Goal: Task Accomplishment & Management: Complete application form

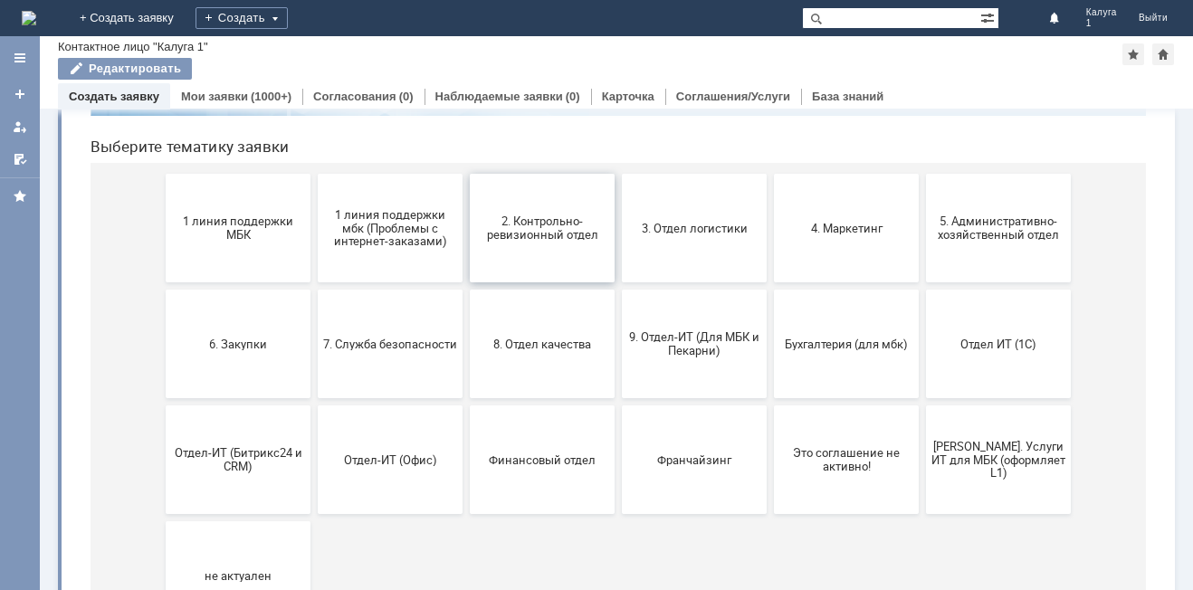
scroll to position [181, 0]
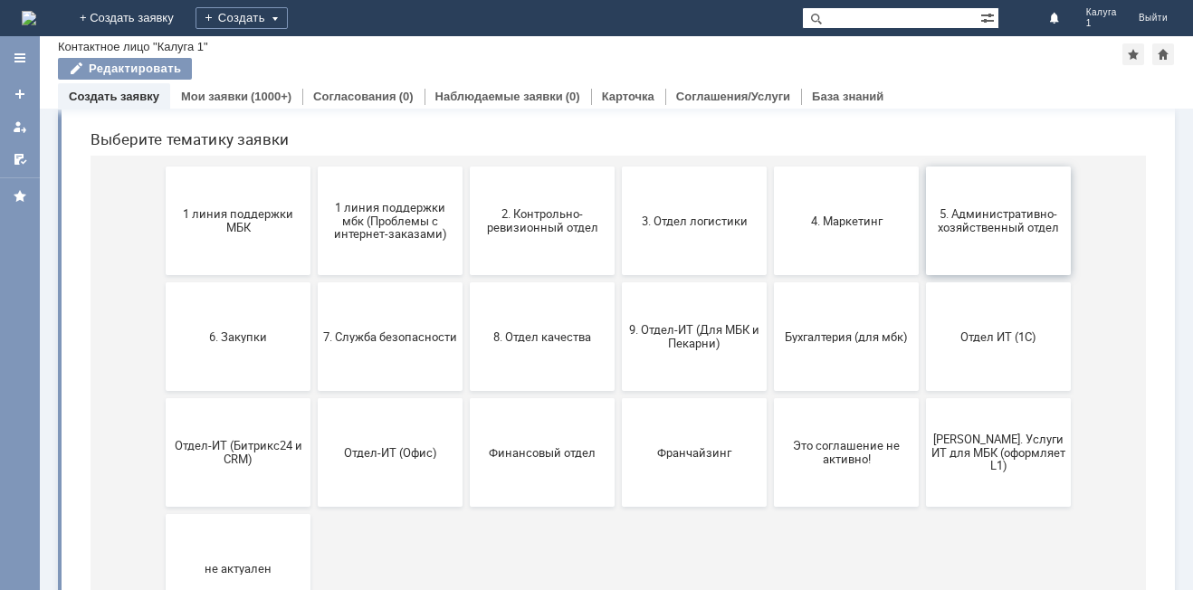
click at [994, 224] on span "5. Административно-хозяйственный отдел" at bounding box center [998, 220] width 134 height 27
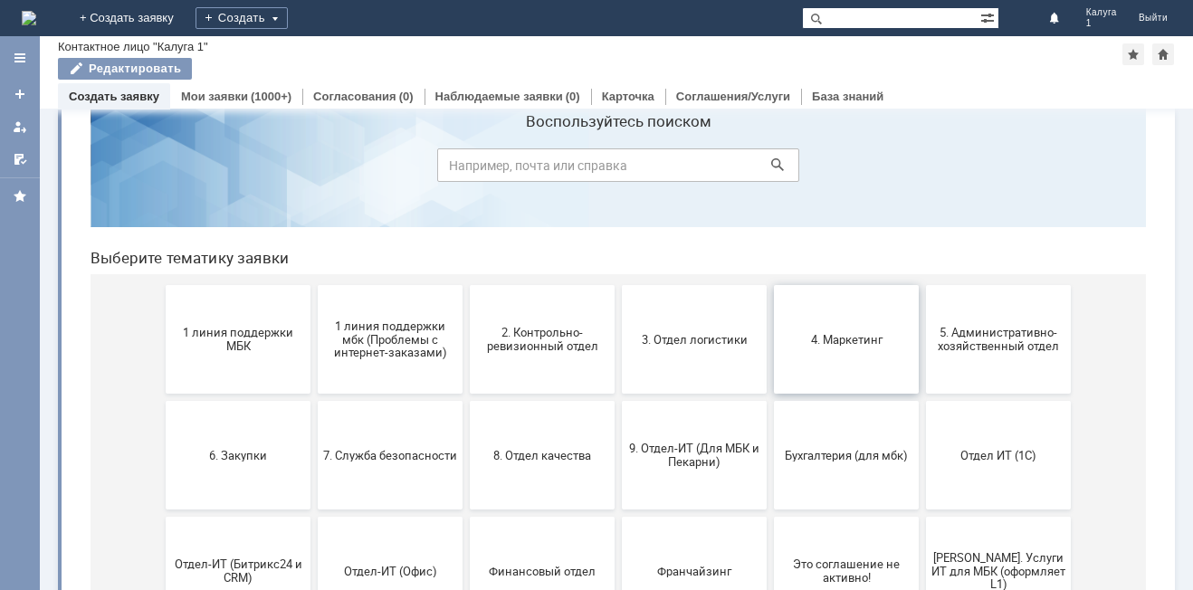
scroll to position [90, 0]
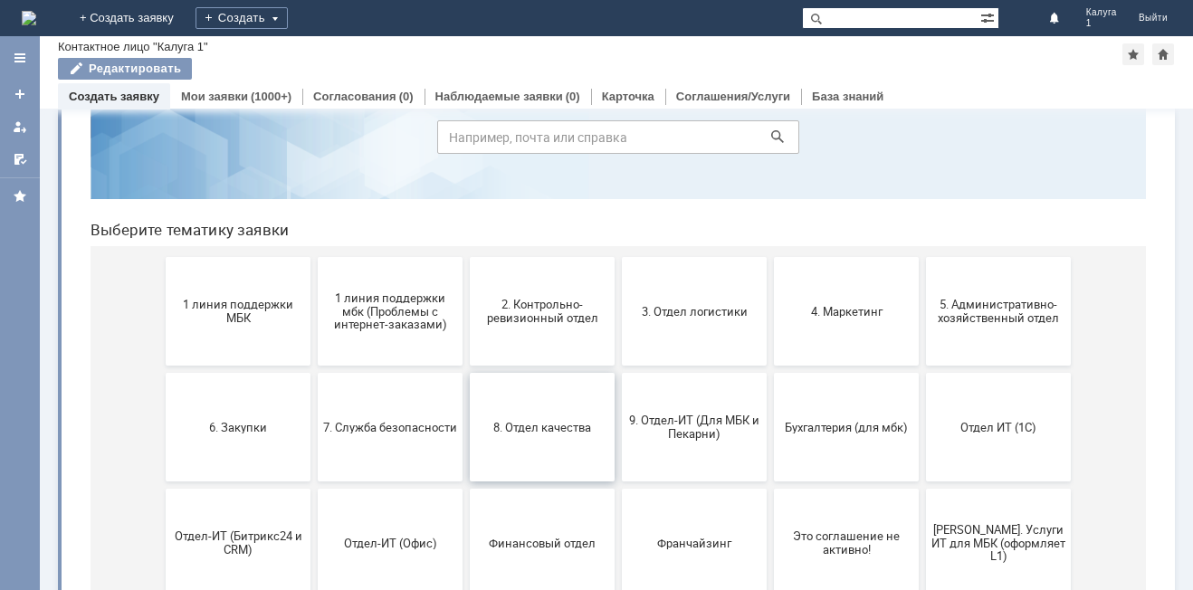
click at [484, 433] on span "8. Отдел качества" at bounding box center [542, 427] width 134 height 14
click at [960, 444] on button "Отдел ИТ (1С)" at bounding box center [998, 427] width 145 height 109
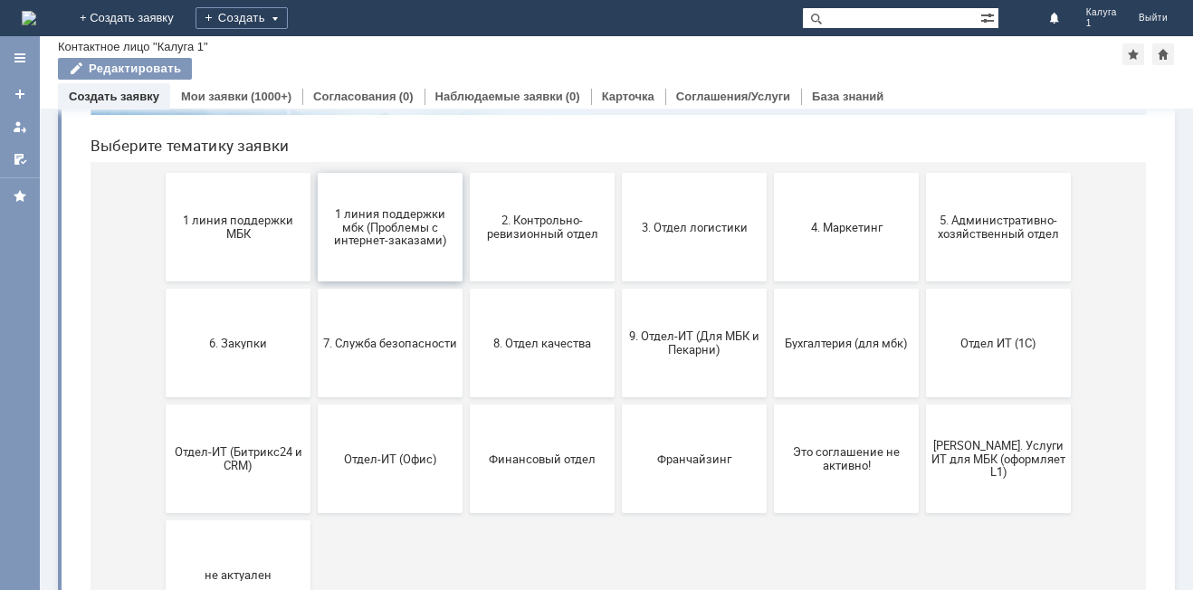
scroll to position [181, 0]
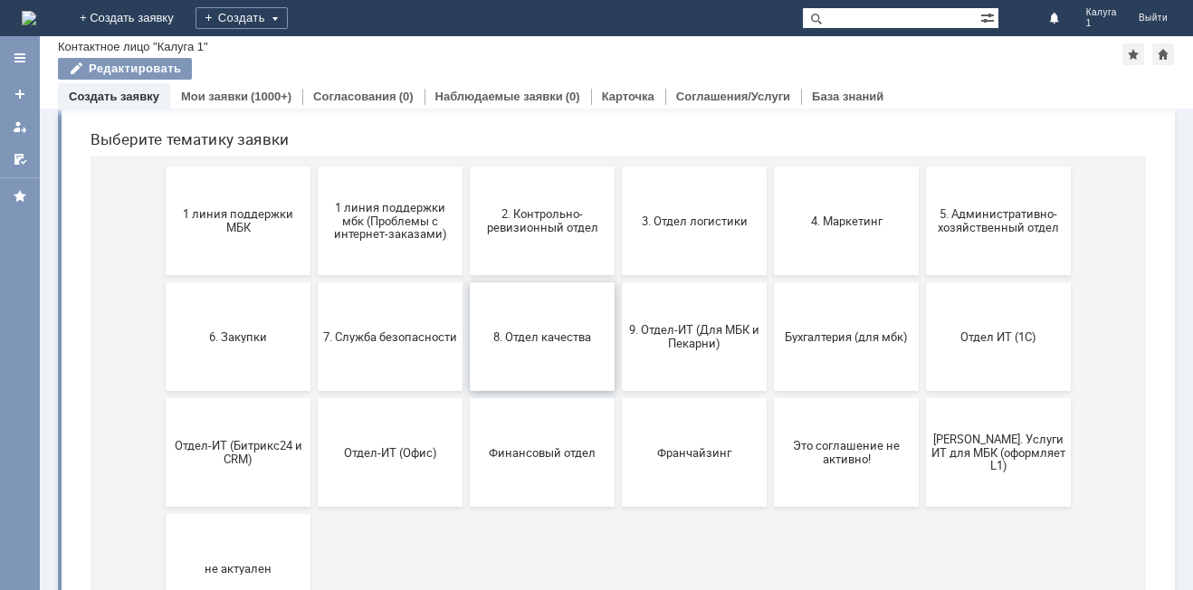
click at [534, 338] on span "8. Отдел качества" at bounding box center [542, 336] width 134 height 14
click at [365, 456] on span "Отдел-ИТ (Офис)" at bounding box center [390, 452] width 134 height 14
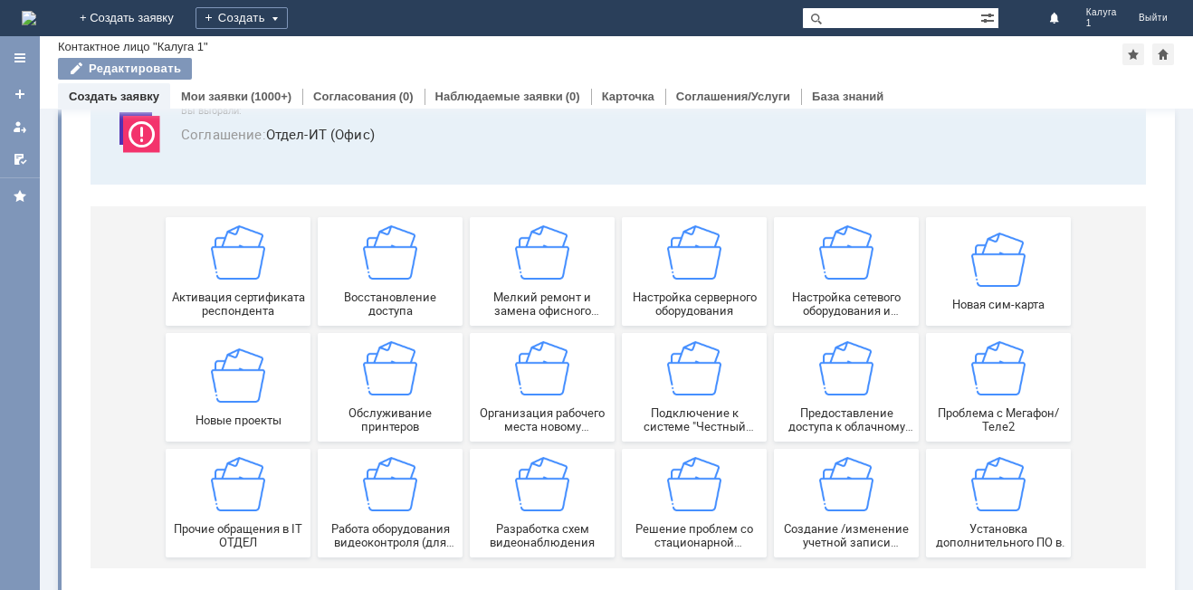
scroll to position [150, 0]
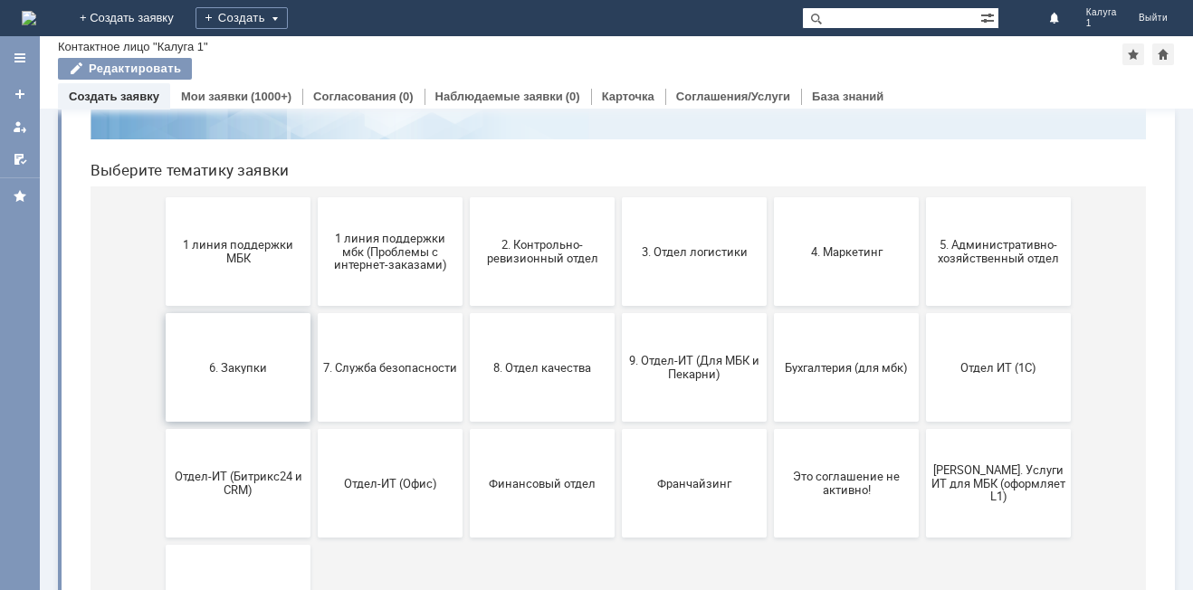
click at [252, 356] on button "6. Закупки" at bounding box center [238, 367] width 145 height 109
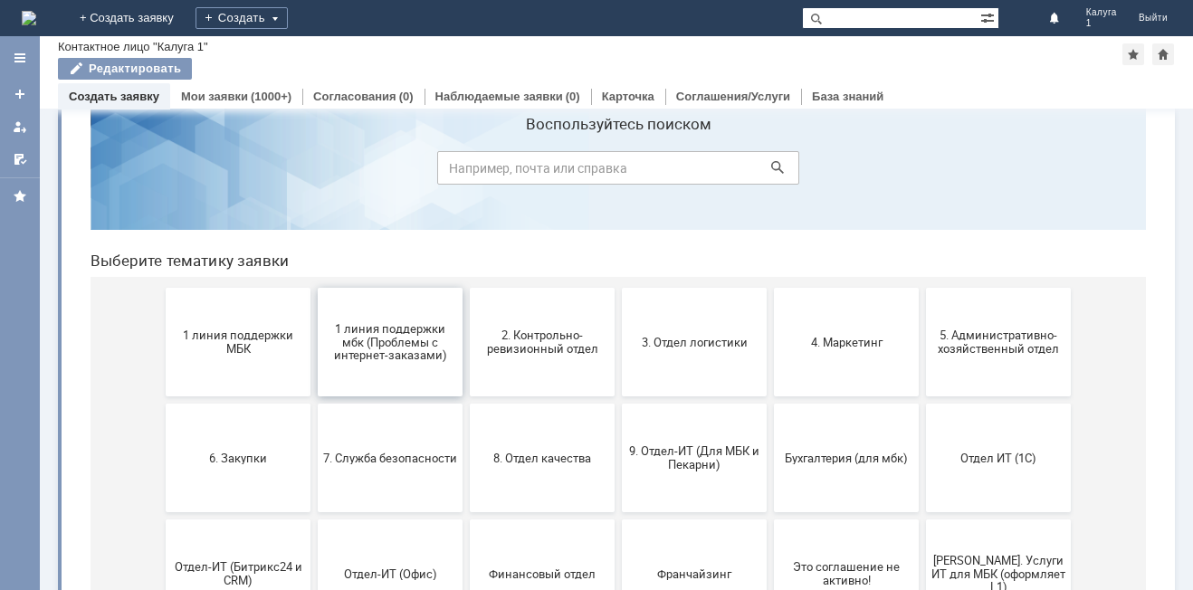
scroll to position [90, 0]
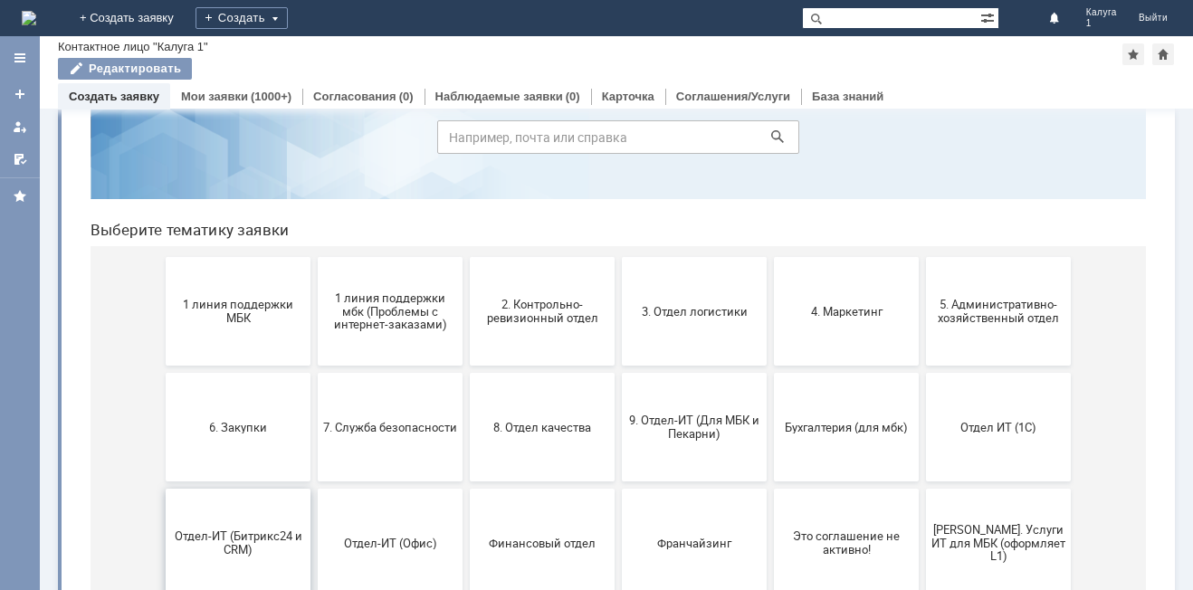
click at [250, 525] on button "Отдел-ИТ (Битрикс24 и CRM)" at bounding box center [238, 543] width 145 height 109
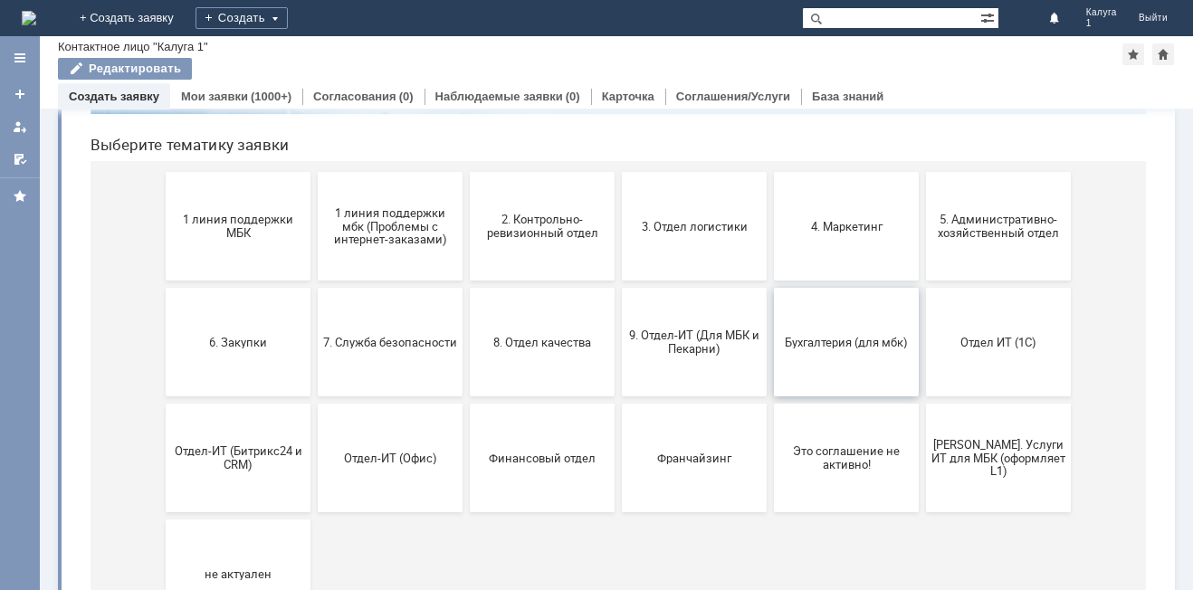
scroll to position [181, 0]
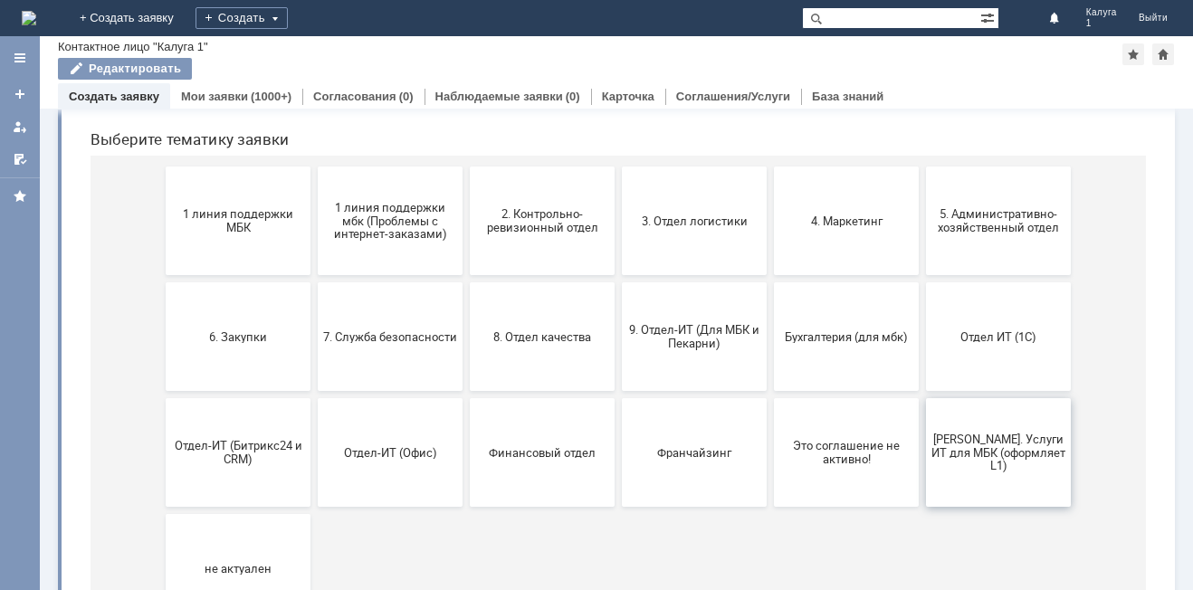
click at [1014, 452] on span "Я. Услуги ИТ для МБК (оформляет L1)" at bounding box center [998, 452] width 134 height 41
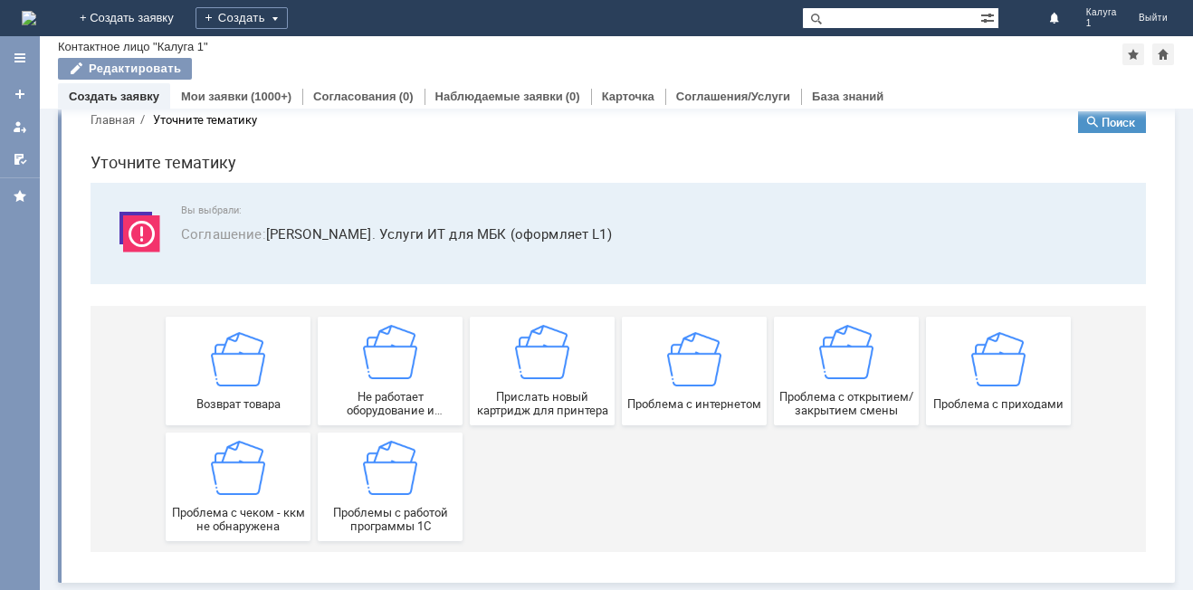
scroll to position [34, 0]
click at [515, 370] on img at bounding box center [542, 352] width 54 height 54
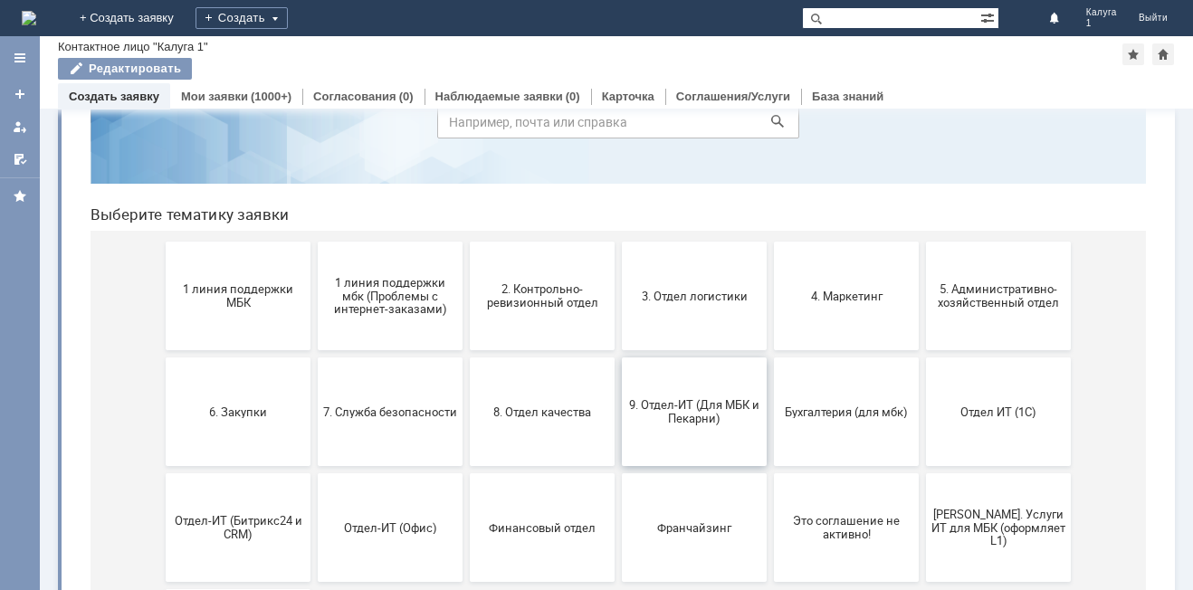
scroll to position [125, 0]
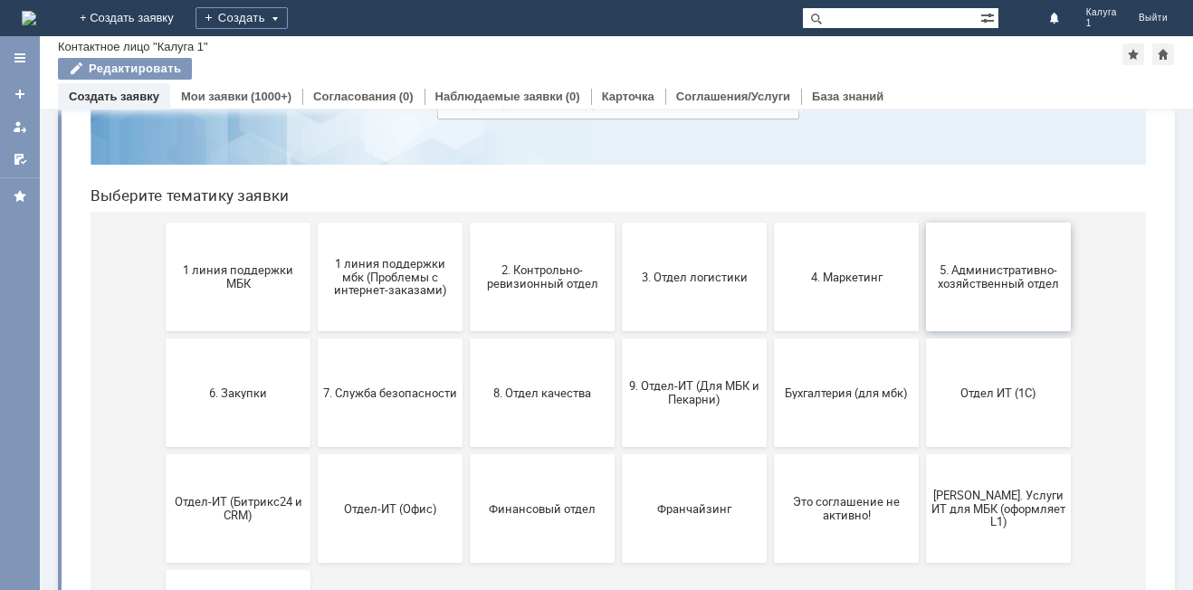
click at [970, 281] on span "5. Административно-хозяйственный отдел" at bounding box center [998, 276] width 134 height 27
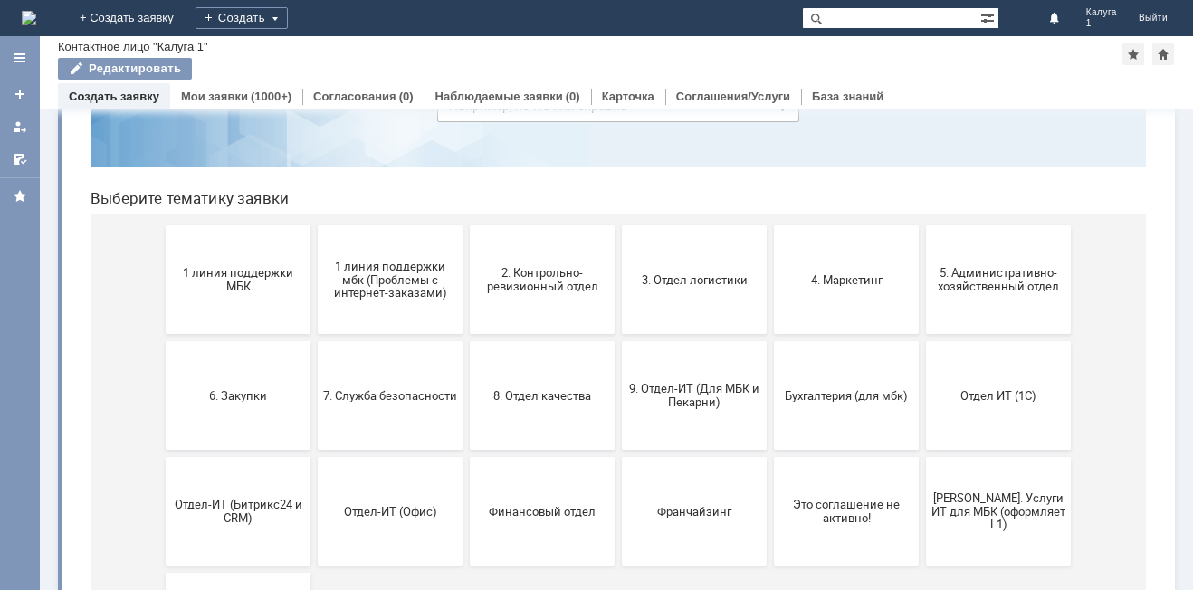
scroll to position [181, 0]
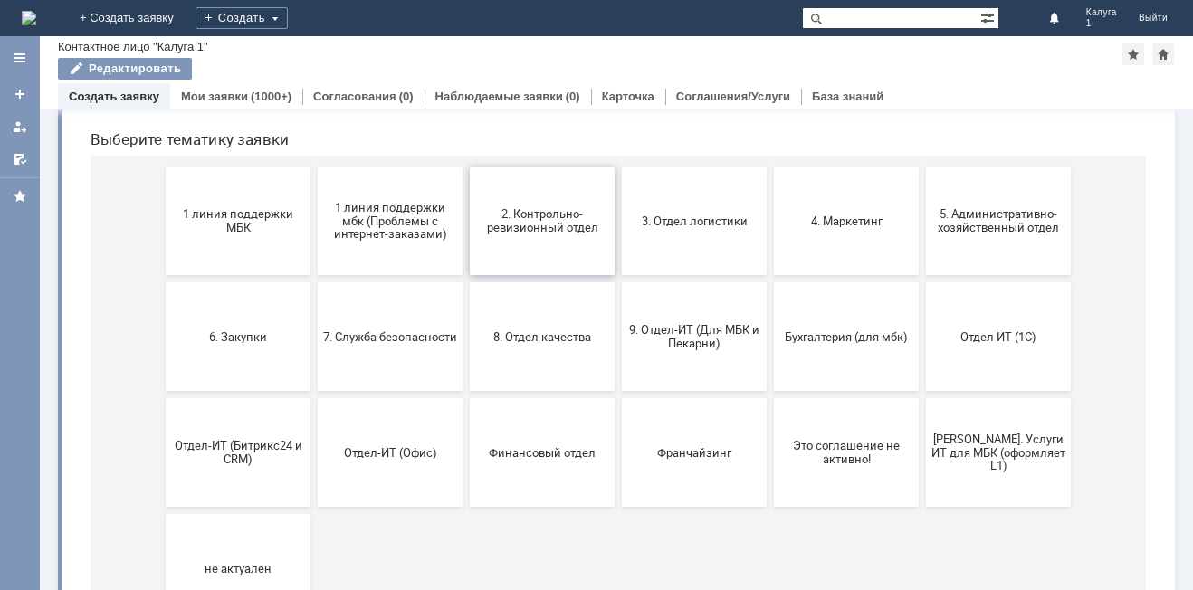
click at [524, 231] on span "2. Контрольно-ревизионный отдел" at bounding box center [542, 220] width 134 height 27
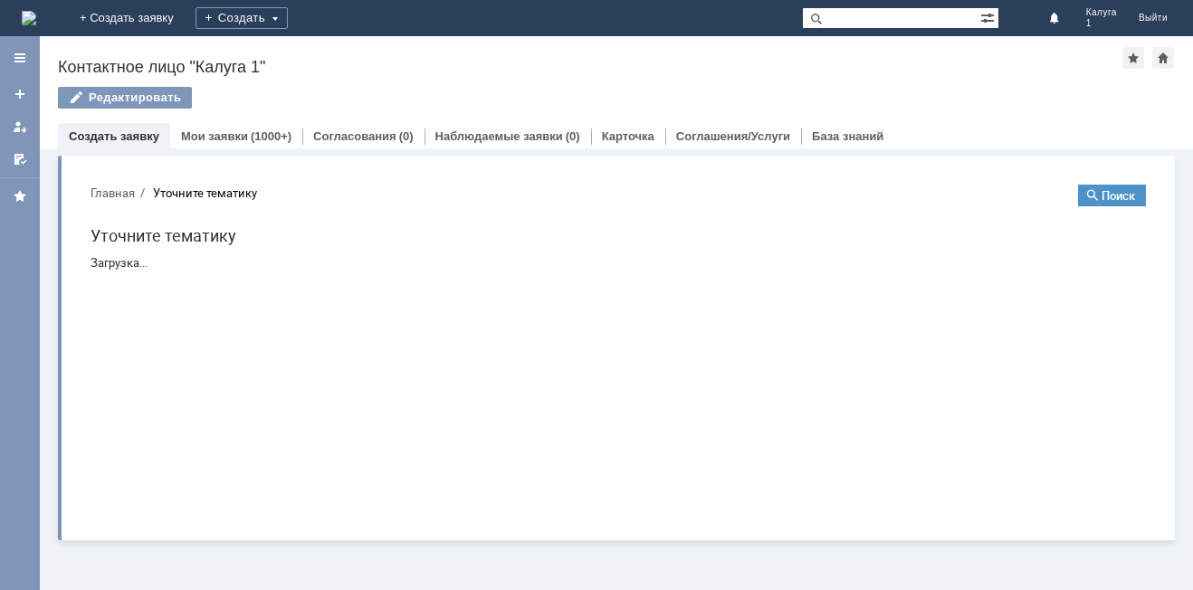
scroll to position [0, 0]
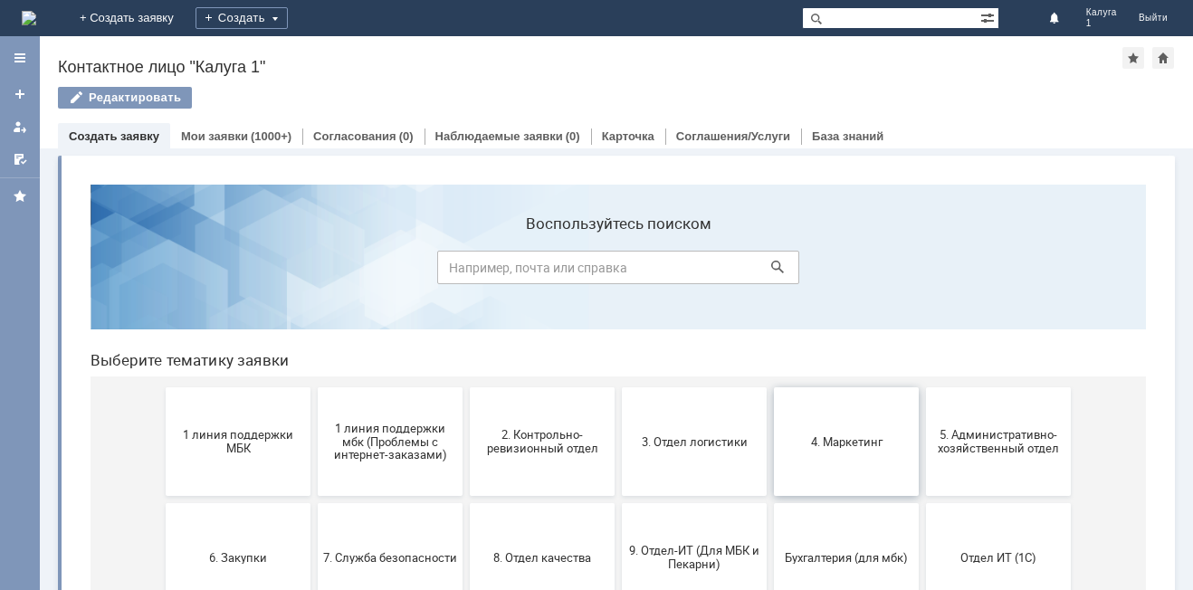
click at [813, 450] on button "4. Маркетинг" at bounding box center [846, 441] width 145 height 109
click at [963, 440] on span "5. Административно-хозяйственный отдел" at bounding box center [998, 441] width 134 height 27
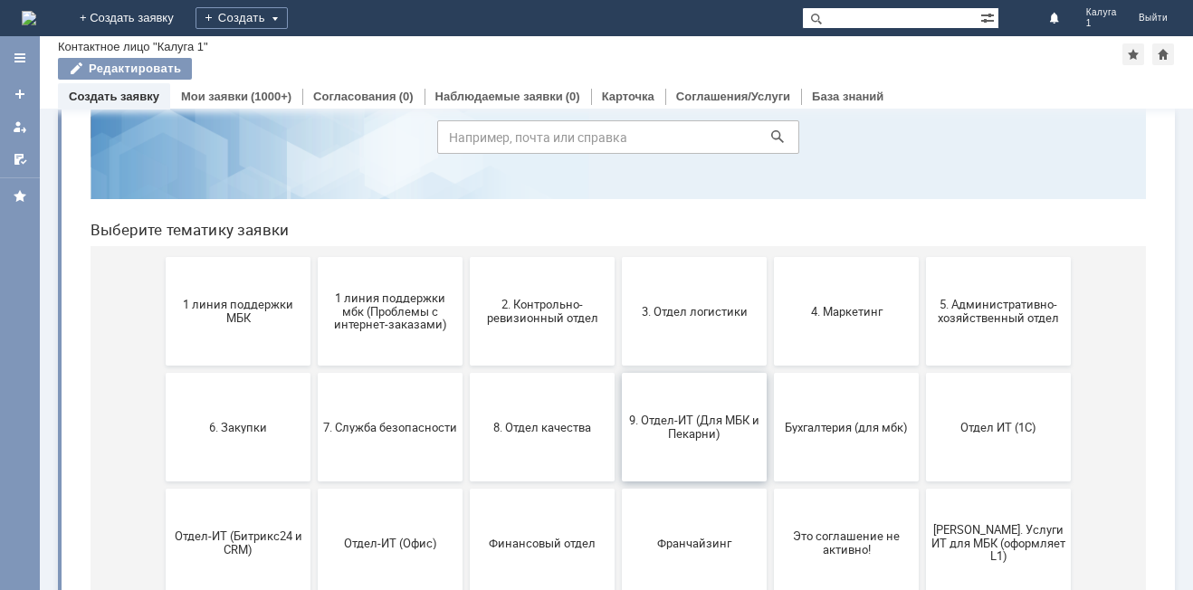
click at [653, 426] on span "9. Отдел-ИТ (Для МБК и Пекарни)" at bounding box center [694, 427] width 134 height 27
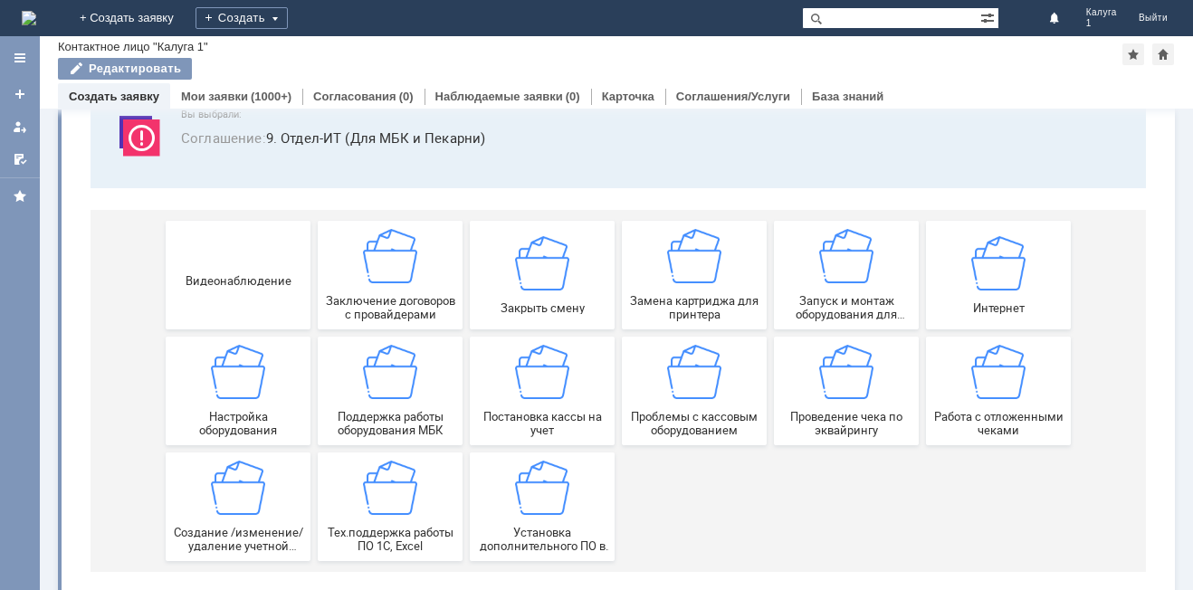
scroll to position [150, 0]
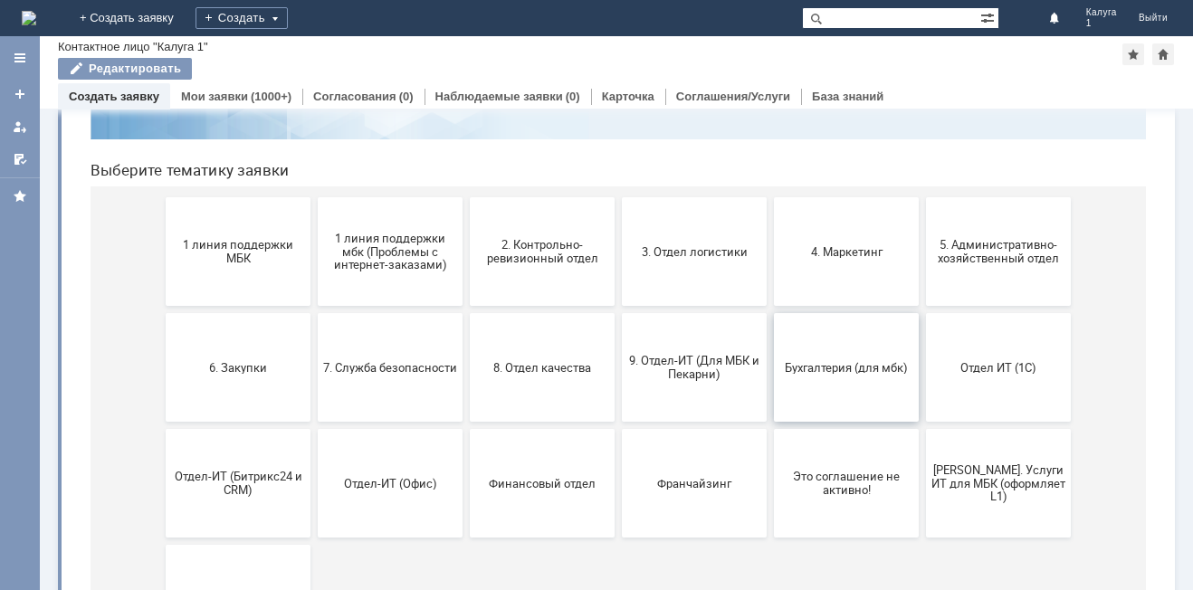
click at [807, 370] on span "Бухгалтерия (для мбк)" at bounding box center [846, 367] width 134 height 14
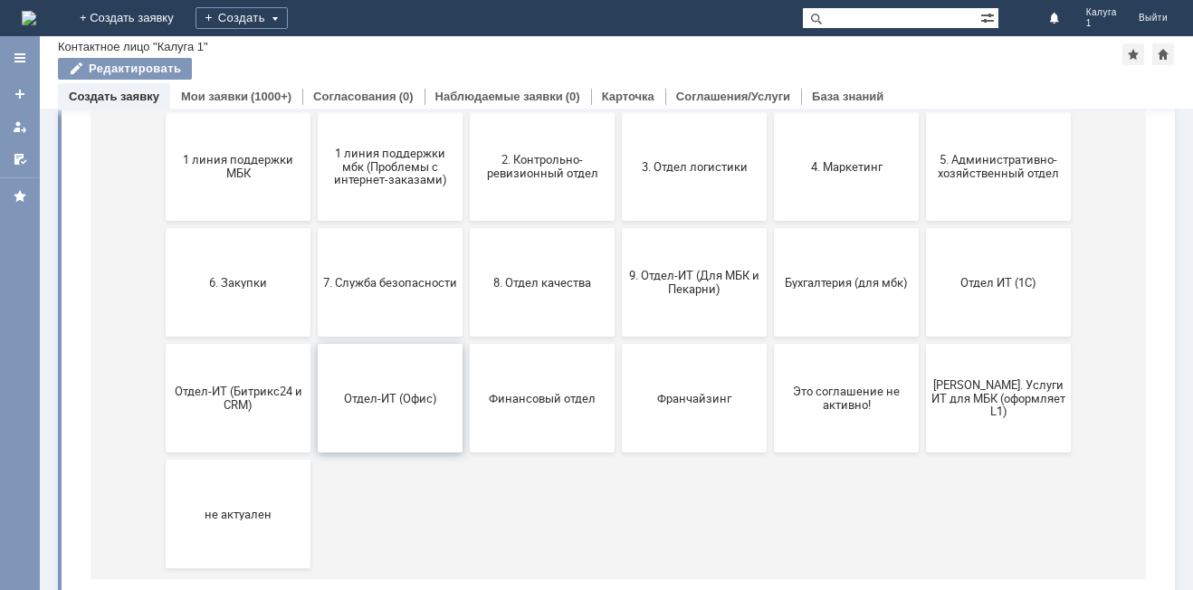
scroll to position [263, 0]
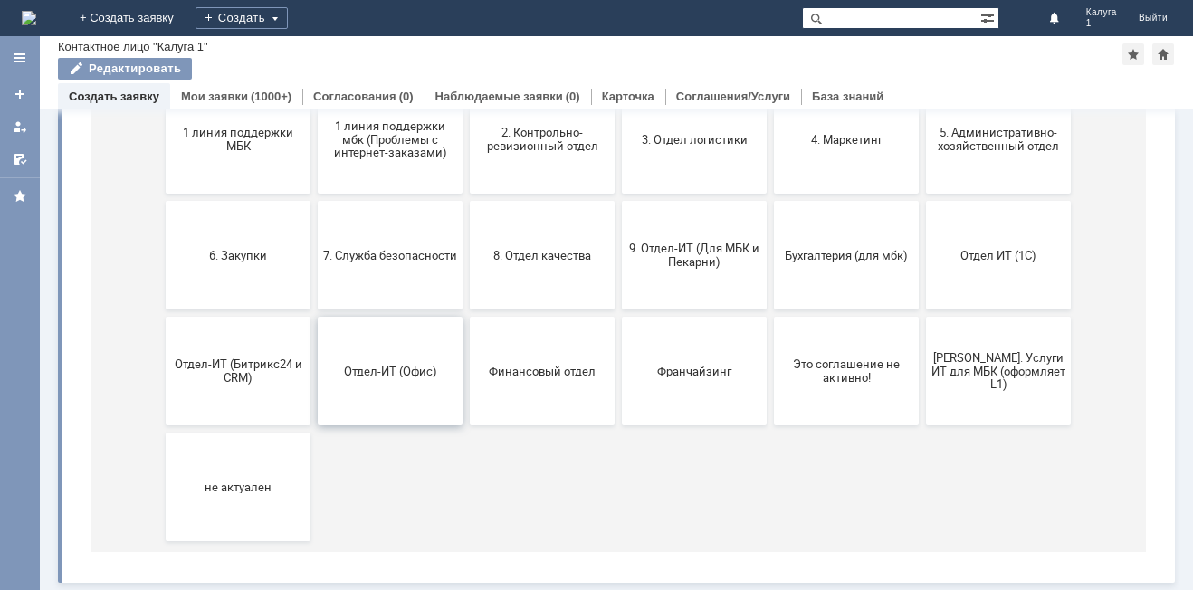
click at [385, 373] on span "Отдел-ИТ (Офис)" at bounding box center [390, 371] width 134 height 14
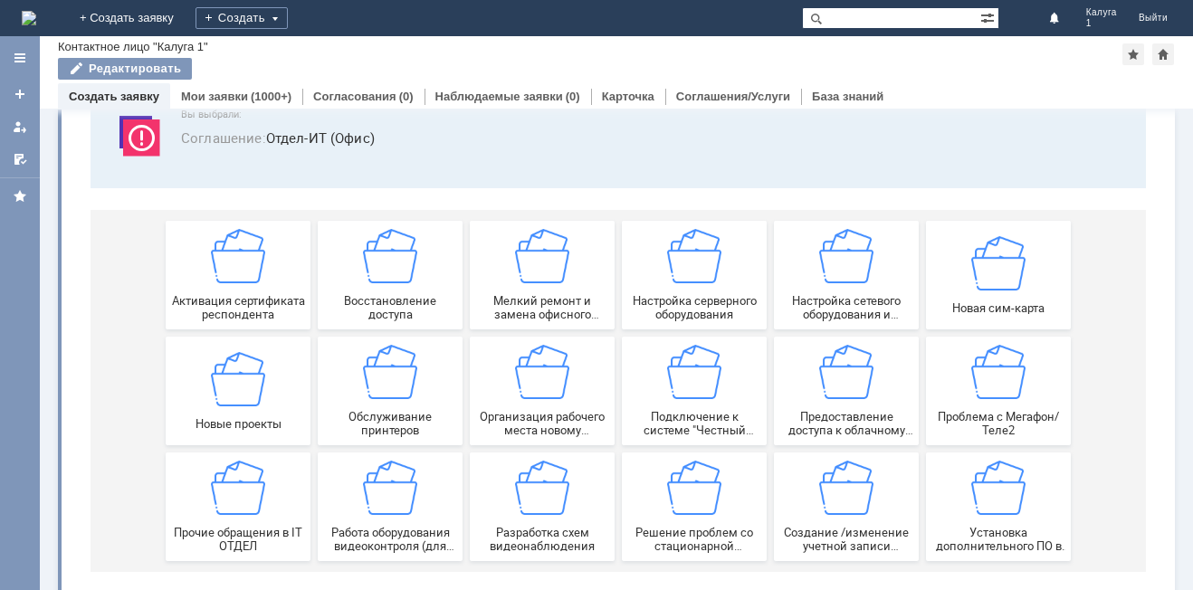
scroll to position [150, 0]
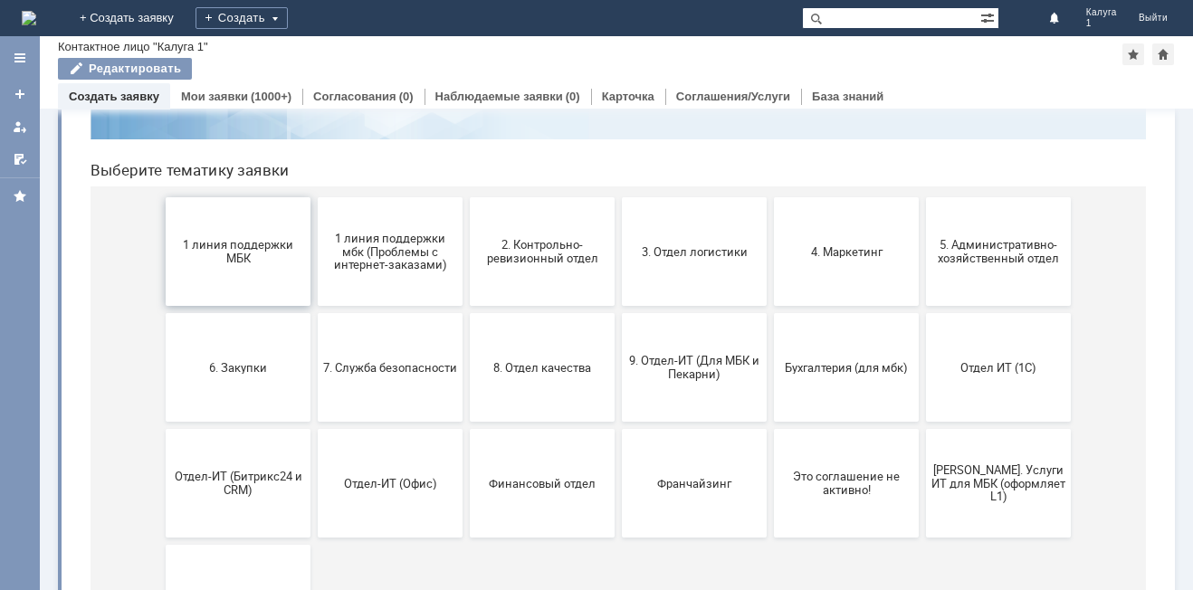
click at [267, 256] on span "1 линия поддержки МБК" at bounding box center [238, 251] width 134 height 27
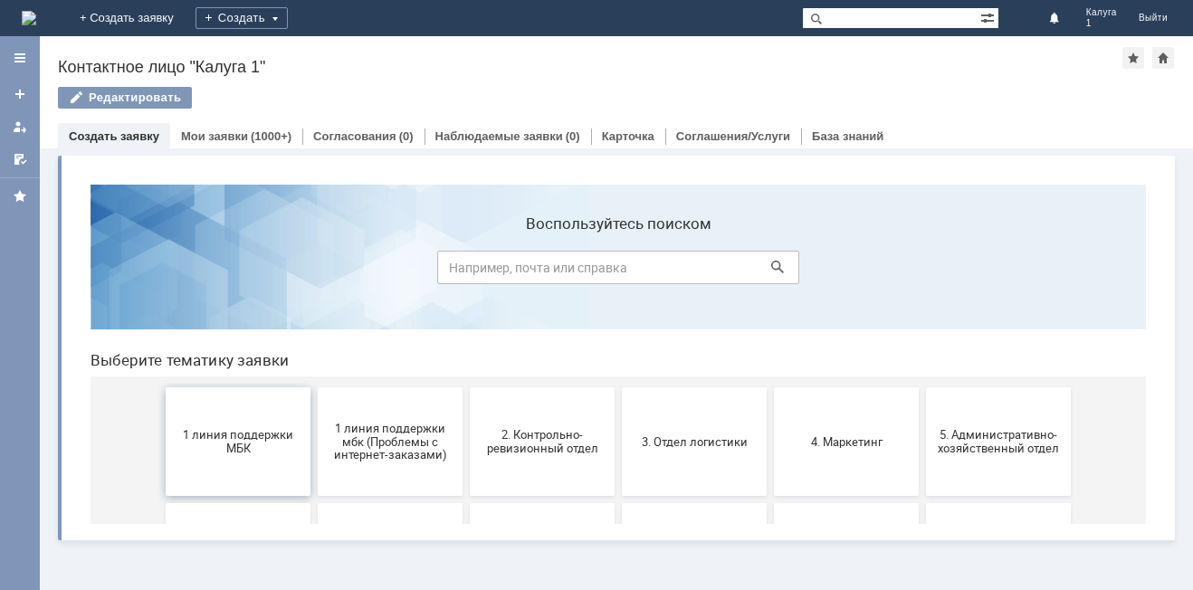
scroll to position [0, 0]
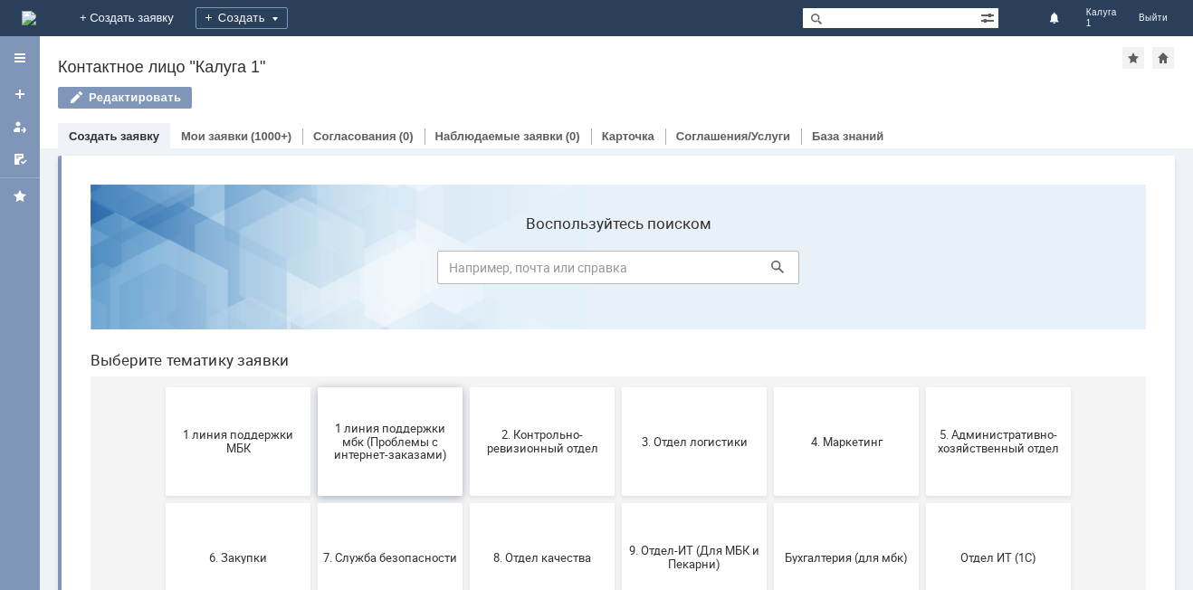
click at [377, 425] on span "1 линия поддержки мбк (Проблемы с интернет-заказами)" at bounding box center [390, 441] width 134 height 41
click at [548, 442] on span "2. Контрольно-ревизионный отдел" at bounding box center [542, 441] width 134 height 27
click at [696, 448] on span "3. Отдел логистики" at bounding box center [694, 441] width 134 height 14
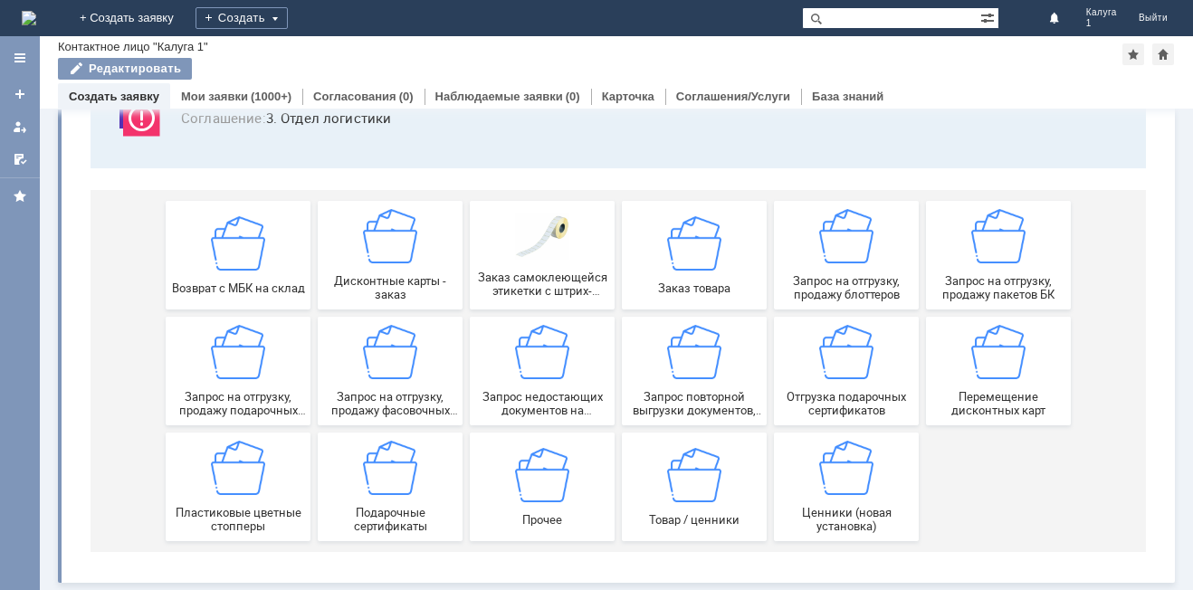
scroll to position [150, 0]
click at [368, 353] on img at bounding box center [390, 352] width 54 height 54
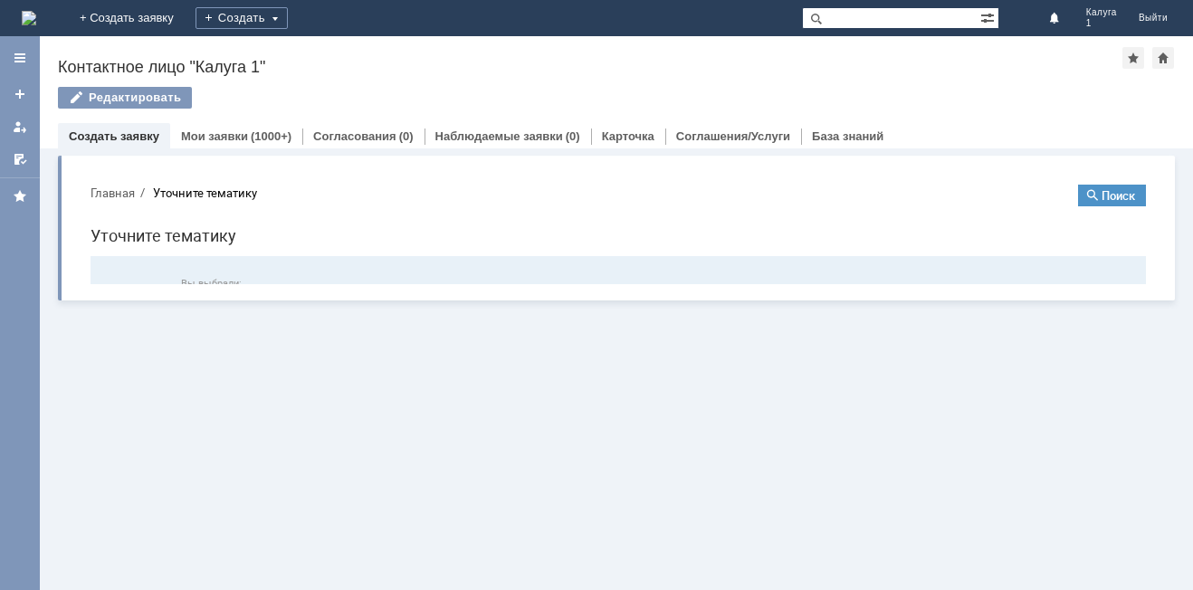
scroll to position [0, 0]
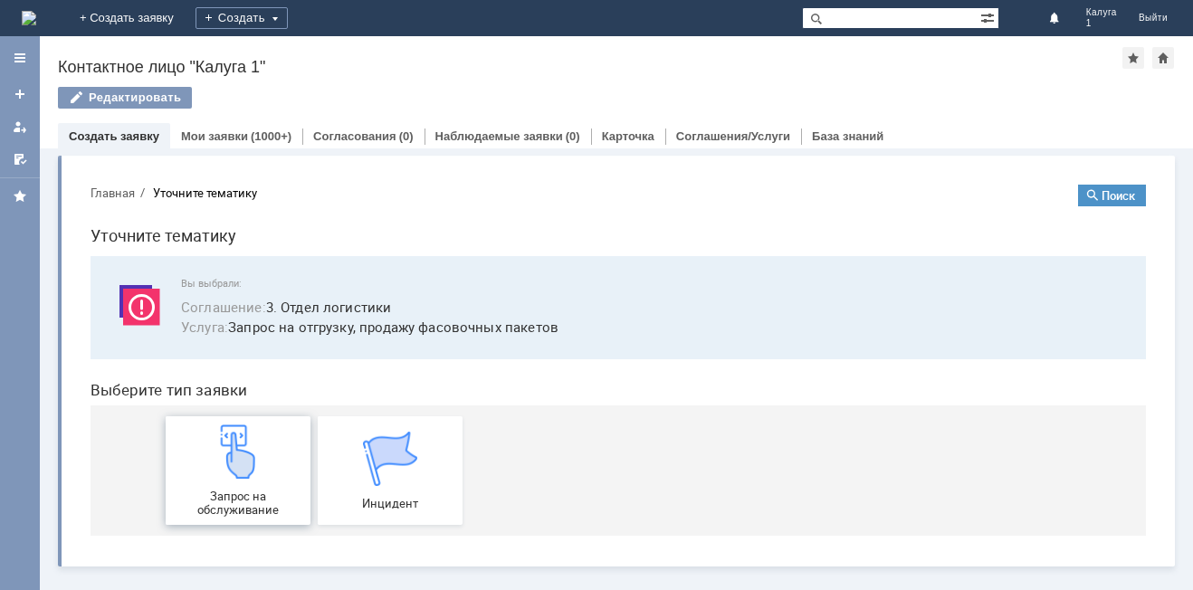
click at [235, 476] on img at bounding box center [238, 451] width 54 height 54
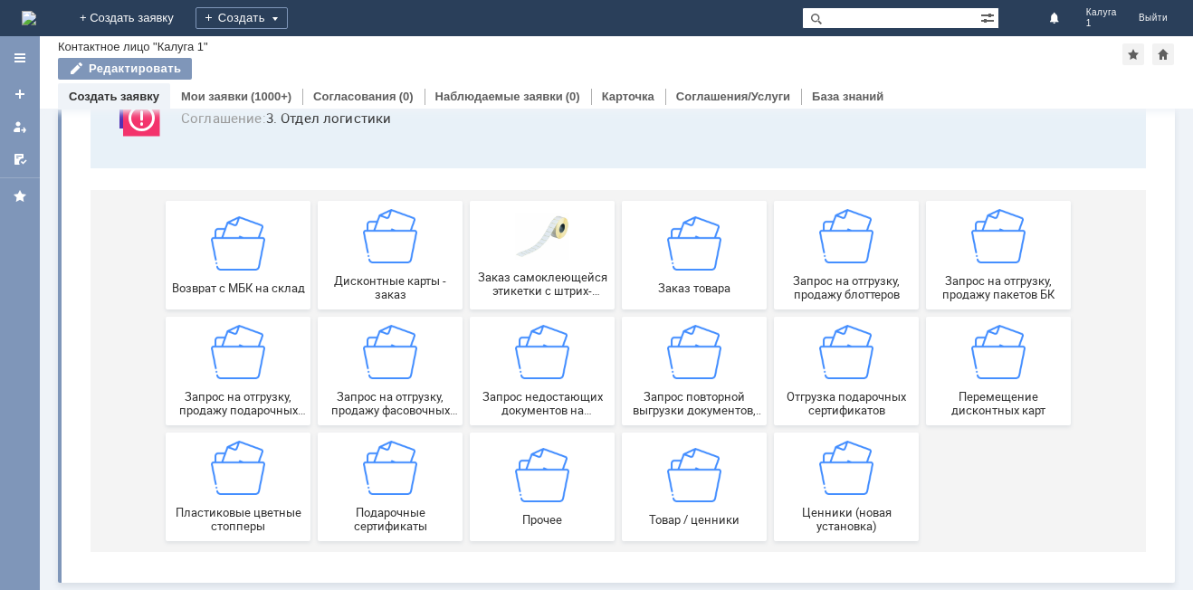
scroll to position [150, 0]
click at [973, 249] on img at bounding box center [998, 236] width 54 height 54
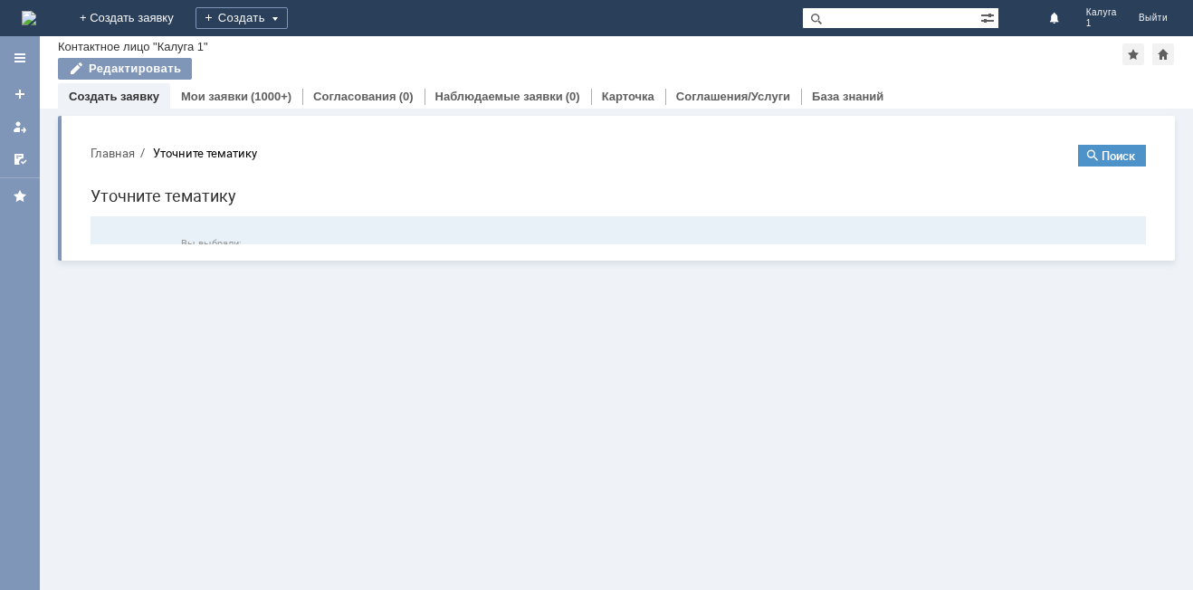
scroll to position [0, 0]
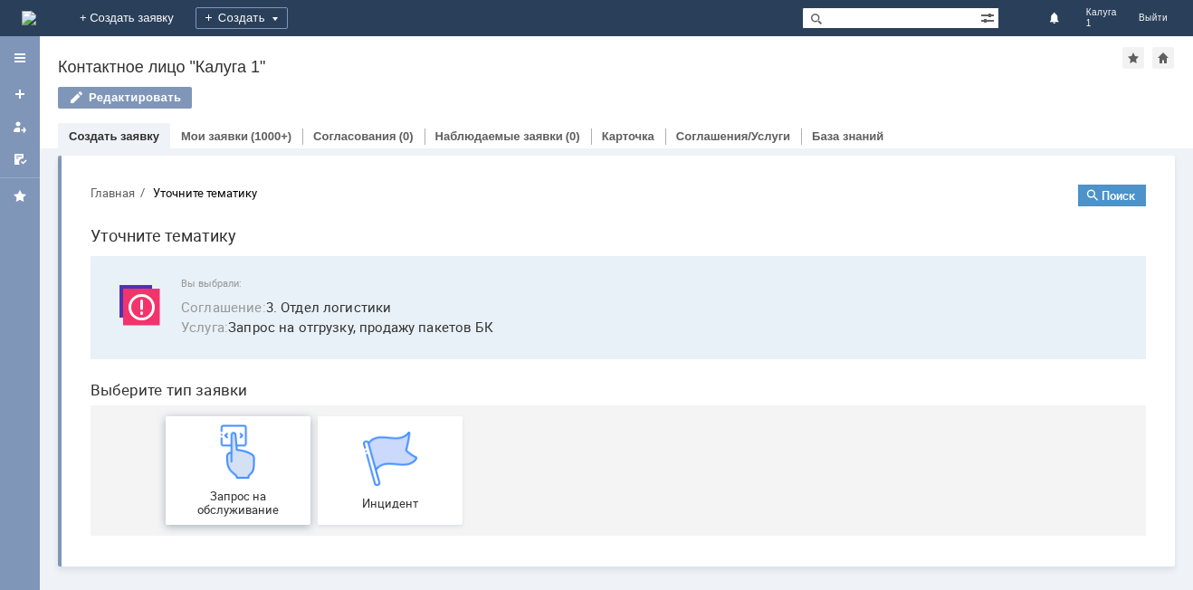
click at [227, 465] on img at bounding box center [238, 451] width 54 height 54
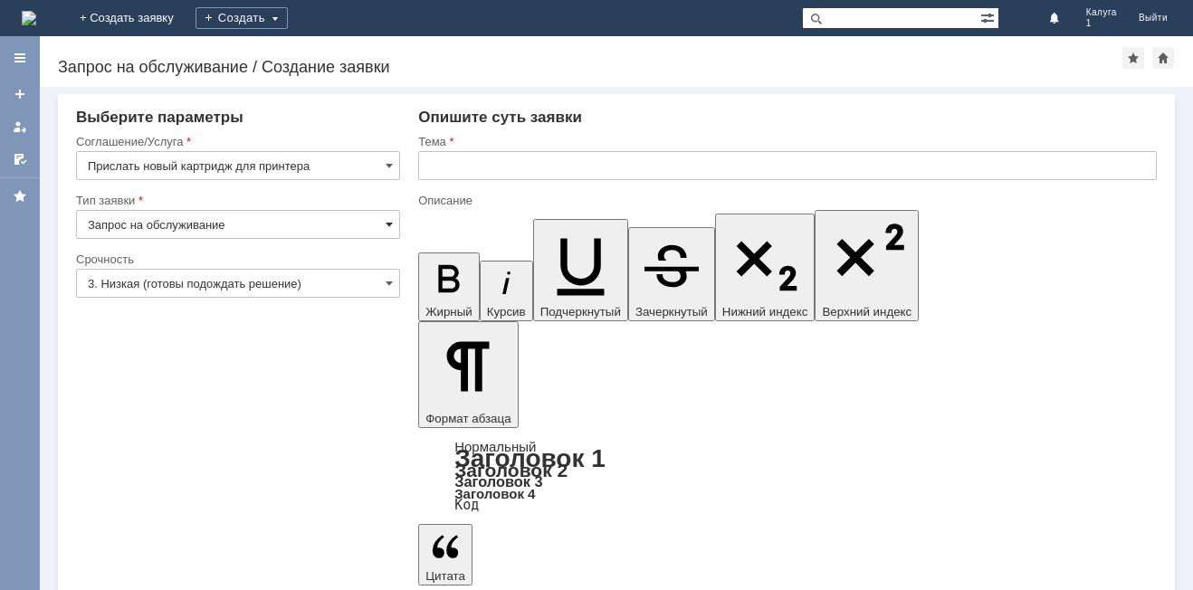
click at [387, 222] on span at bounding box center [388, 224] width 7 height 14
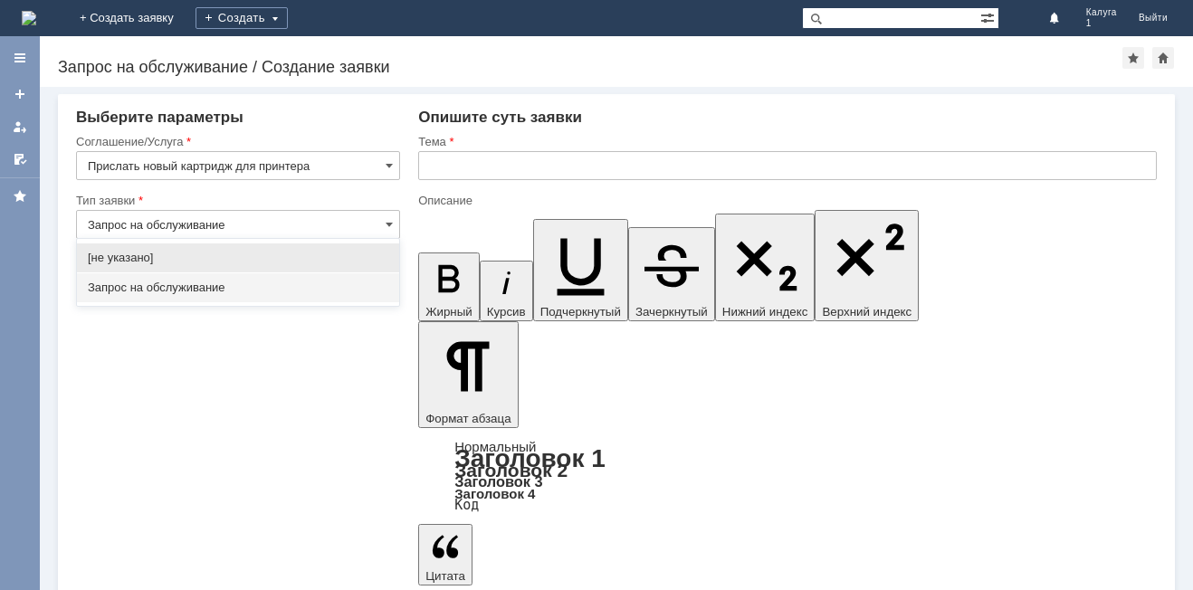
click at [348, 275] on div "Запрос на обслуживание" at bounding box center [238, 287] width 322 height 29
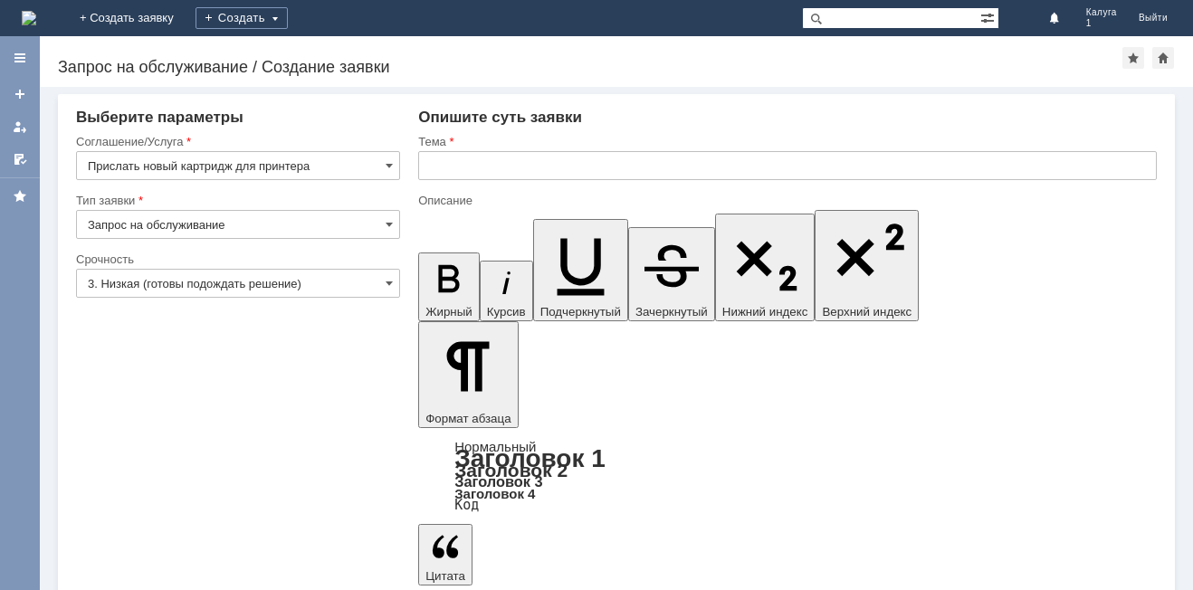
type input "Запрос на обслуживание"
click at [391, 288] on span at bounding box center [388, 283] width 7 height 14
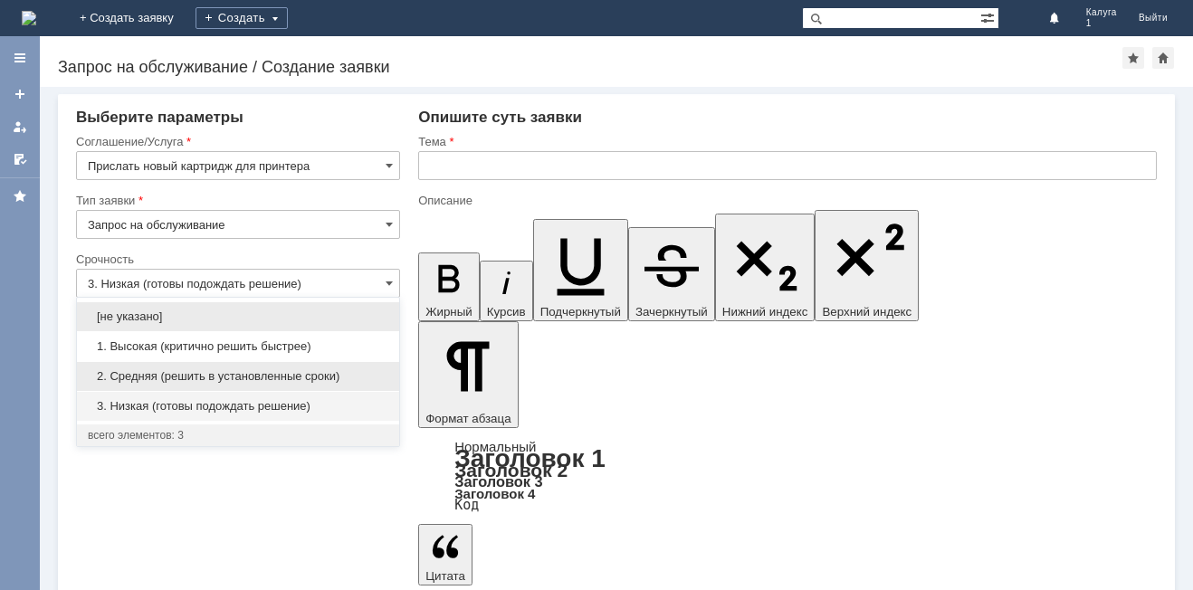
click at [355, 370] on span "2. Средняя (решить в установленные сроки)" at bounding box center [238, 376] width 300 height 14
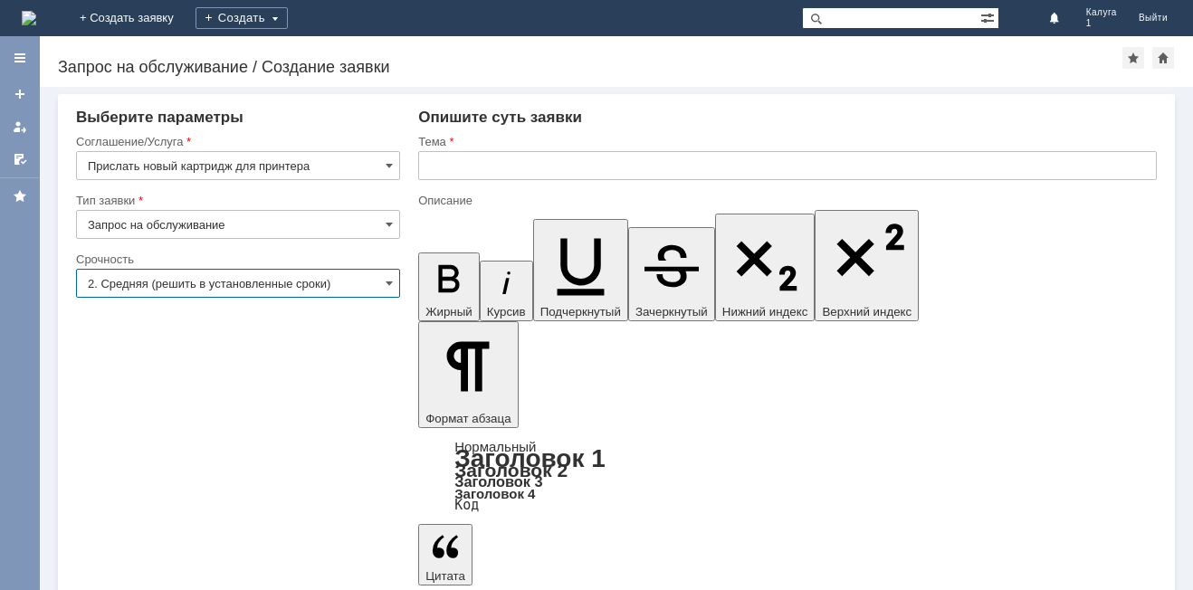
type input "2. Средняя (решить в установленные сроки)"
click at [451, 167] on input "text" at bounding box center [787, 165] width 738 height 29
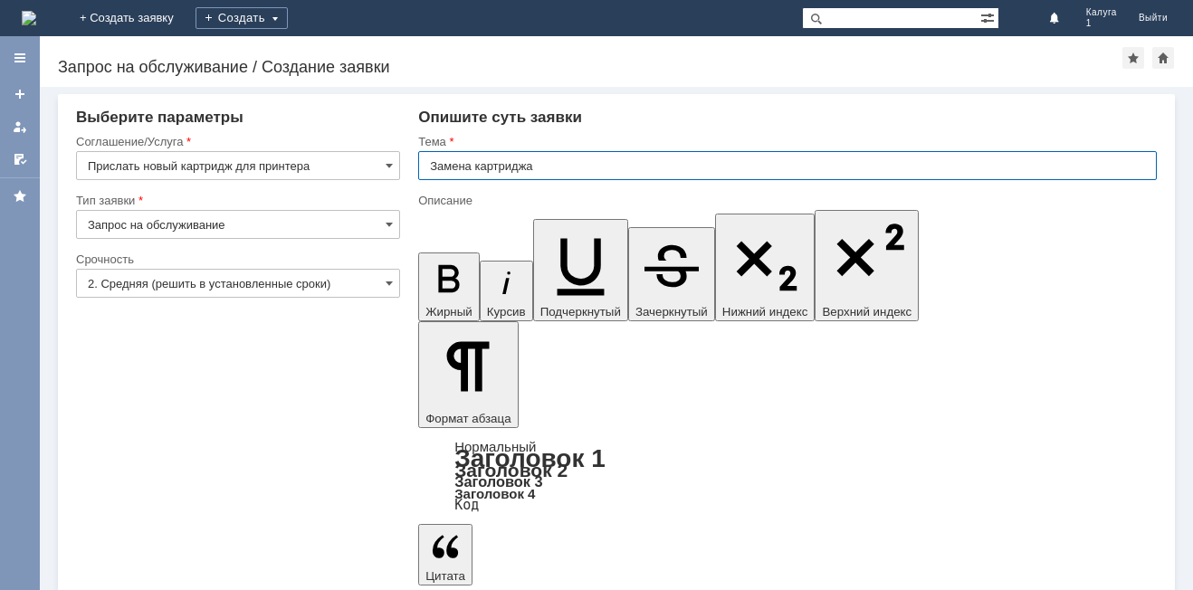
type input "Замена картриджа"
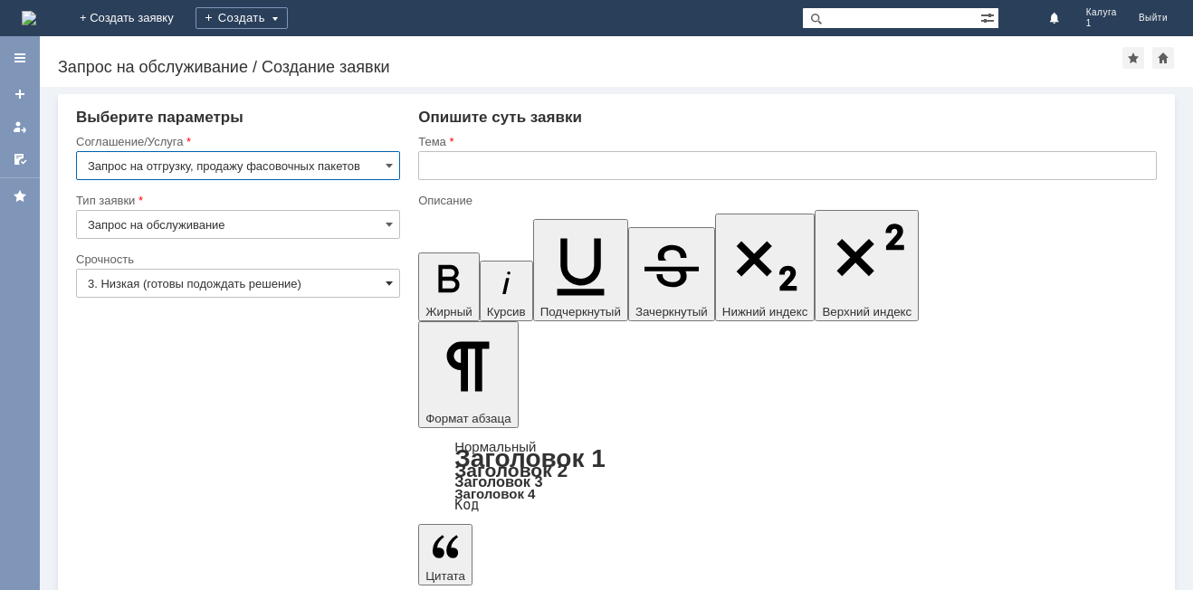
click at [386, 285] on span at bounding box center [388, 283] width 7 height 14
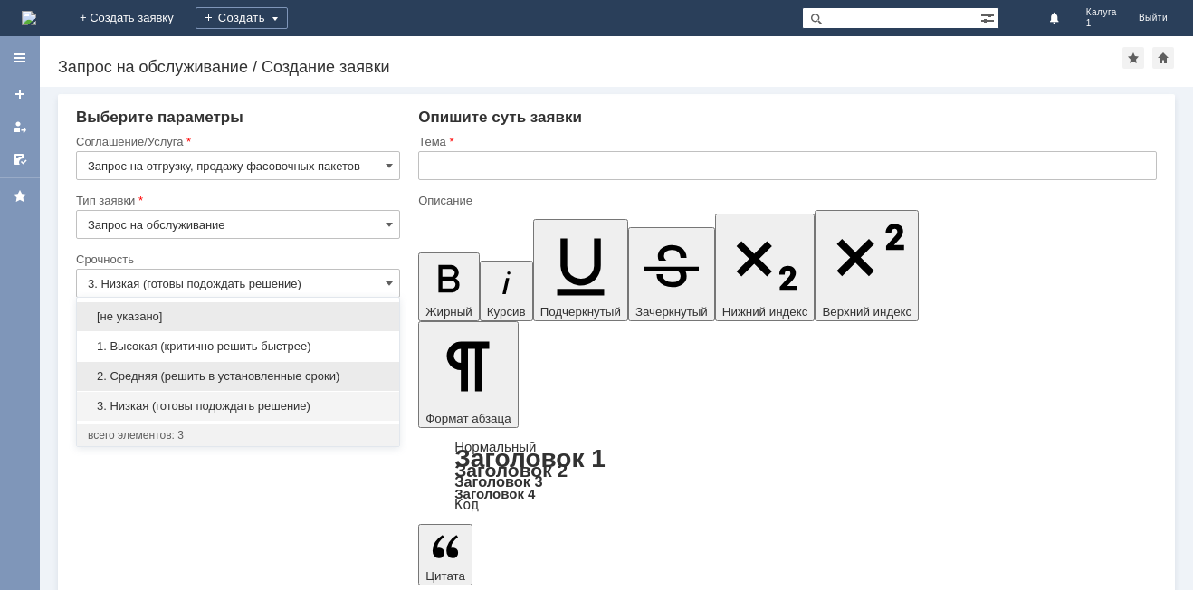
click at [358, 370] on span "2. Средняя (решить в установленные сроки)" at bounding box center [238, 376] width 300 height 14
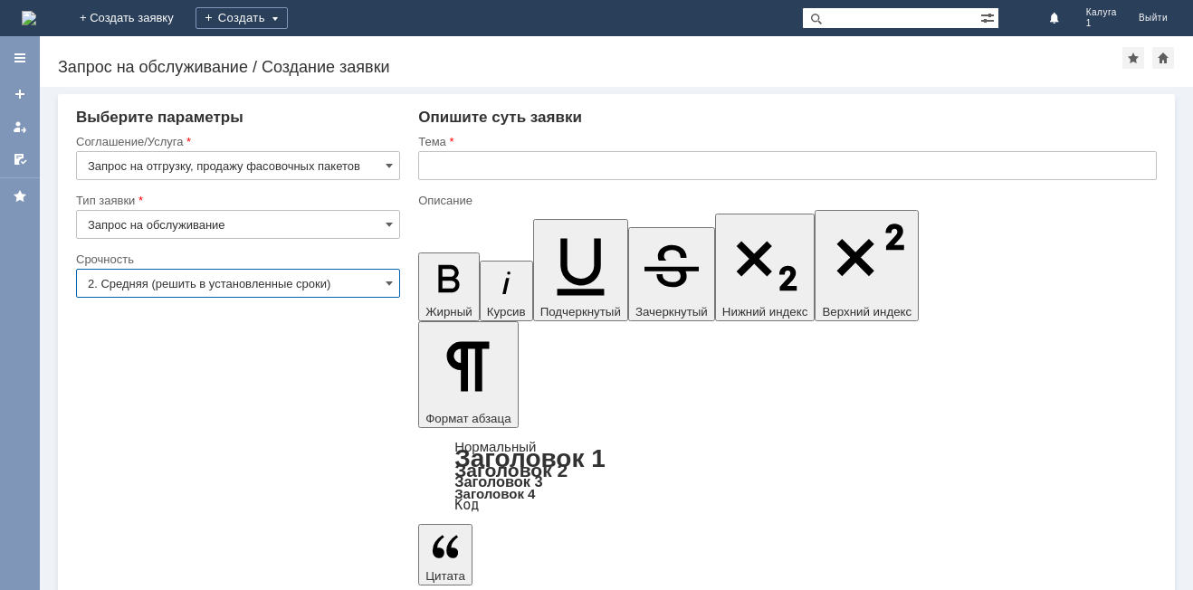
type input "2. Средняя (решить в установленные сроки)"
click at [465, 165] on input "text" at bounding box center [787, 165] width 738 height 29
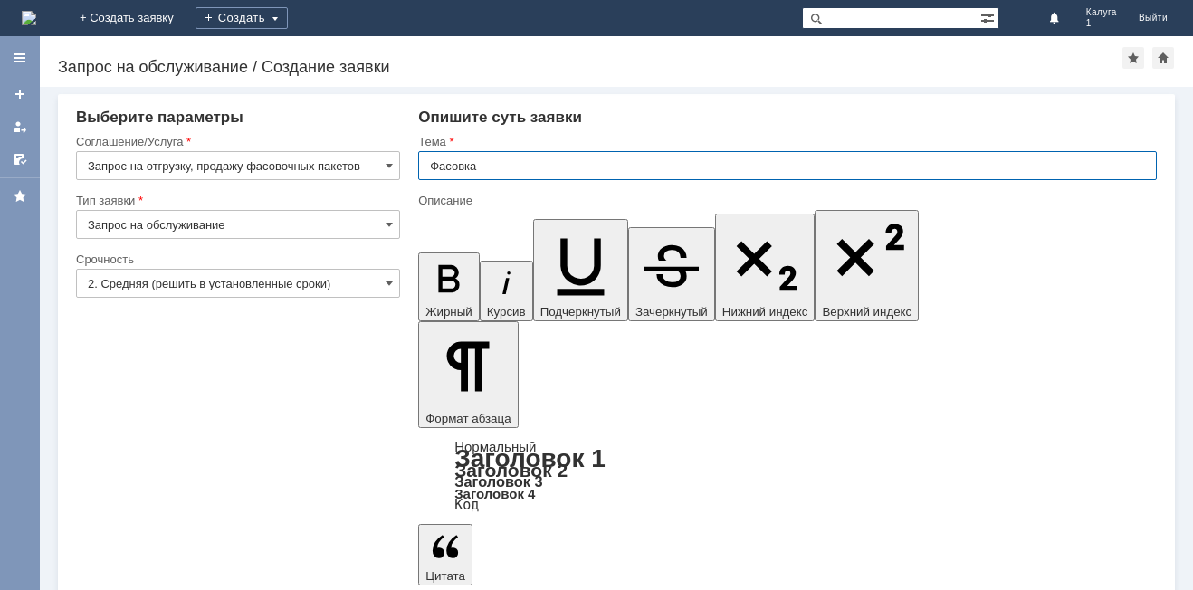
type input "Фасовка"
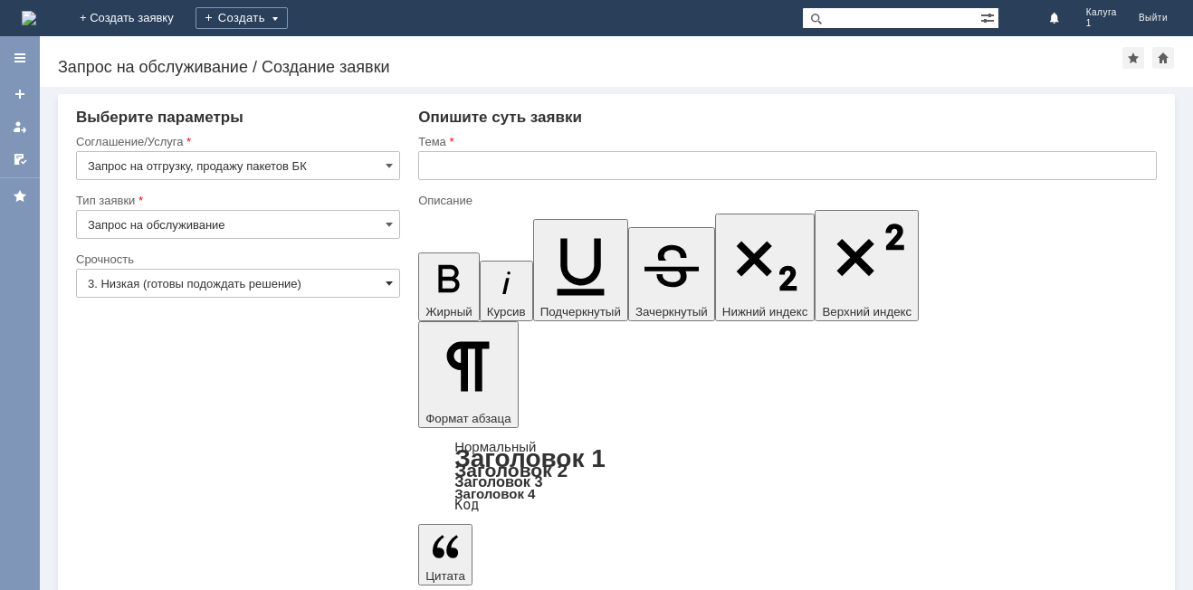
click at [386, 284] on span at bounding box center [388, 283] width 7 height 14
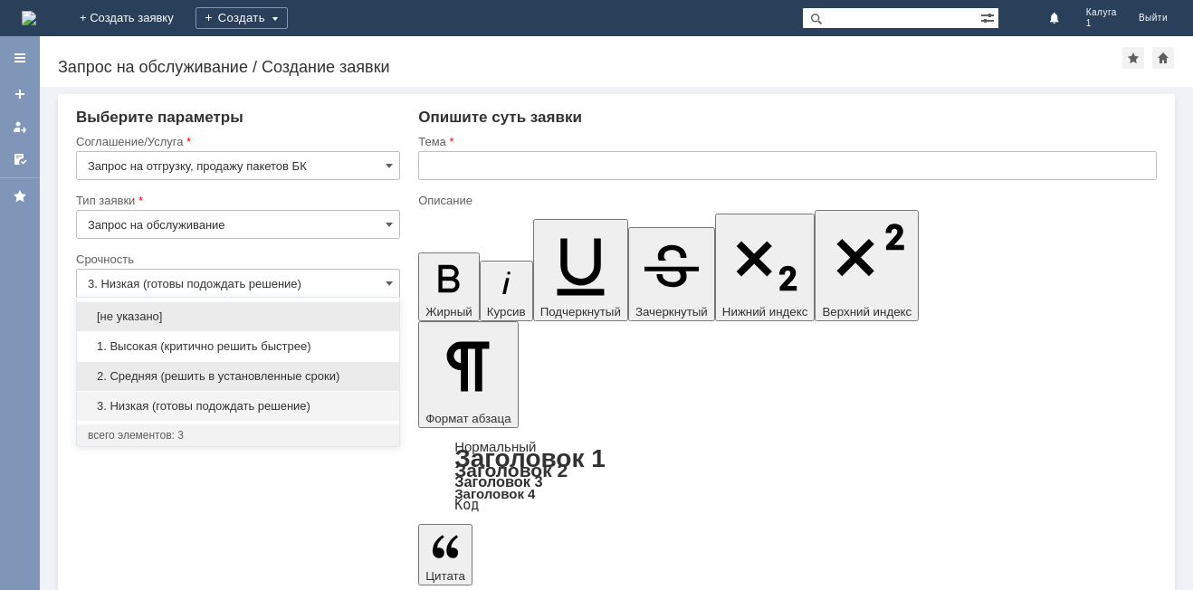
click at [341, 384] on div "2. Средняя (решить в установленные сроки)" at bounding box center [238, 376] width 322 height 29
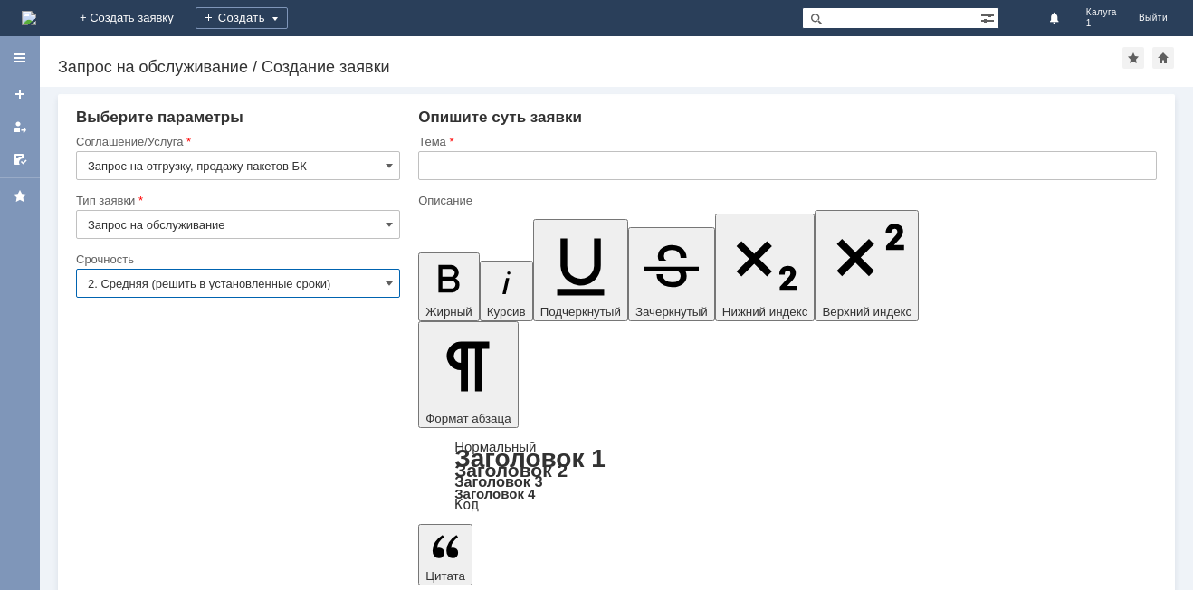
type input "2. Средняя (решить в установленные сроки)"
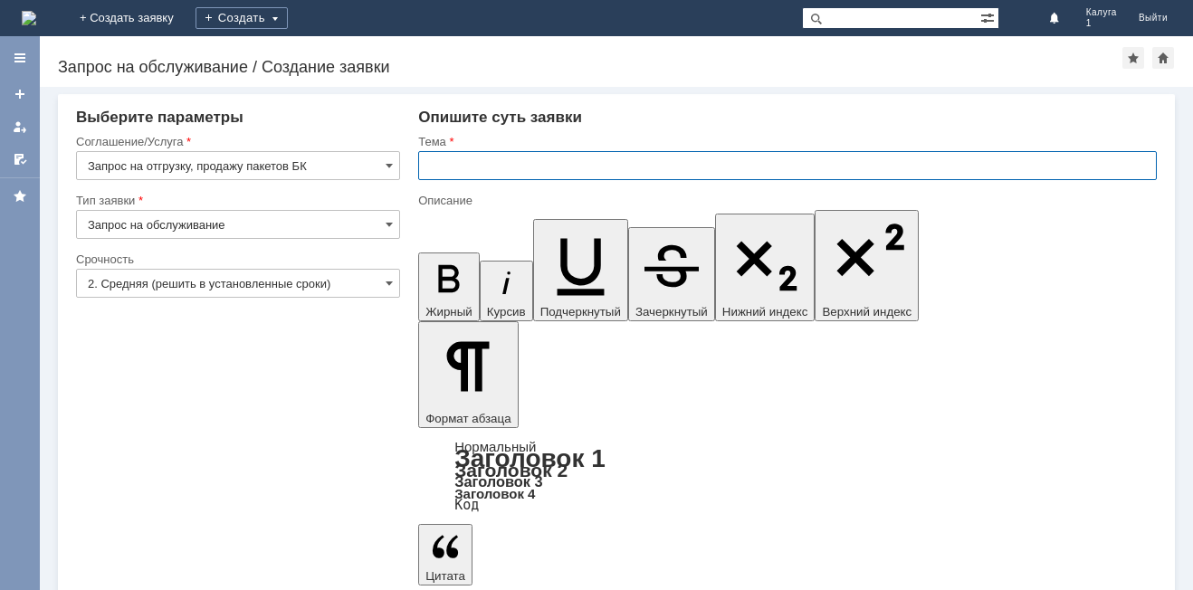
click at [464, 166] on input "text" at bounding box center [787, 165] width 738 height 29
type input "Пакеты БК"
